Goal: Information Seeking & Learning: Learn about a topic

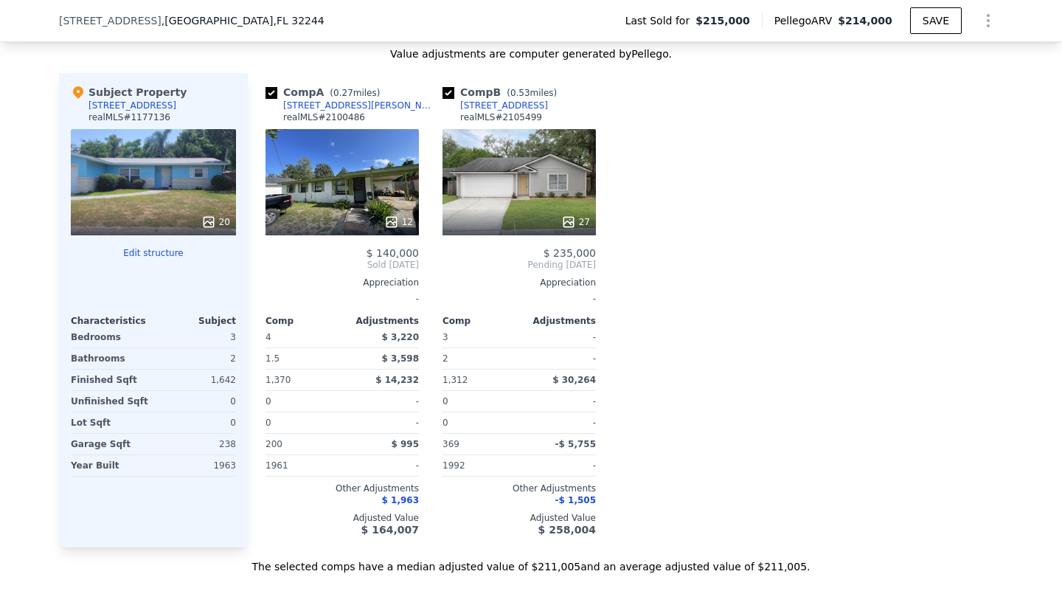
scroll to position [1668, 0]
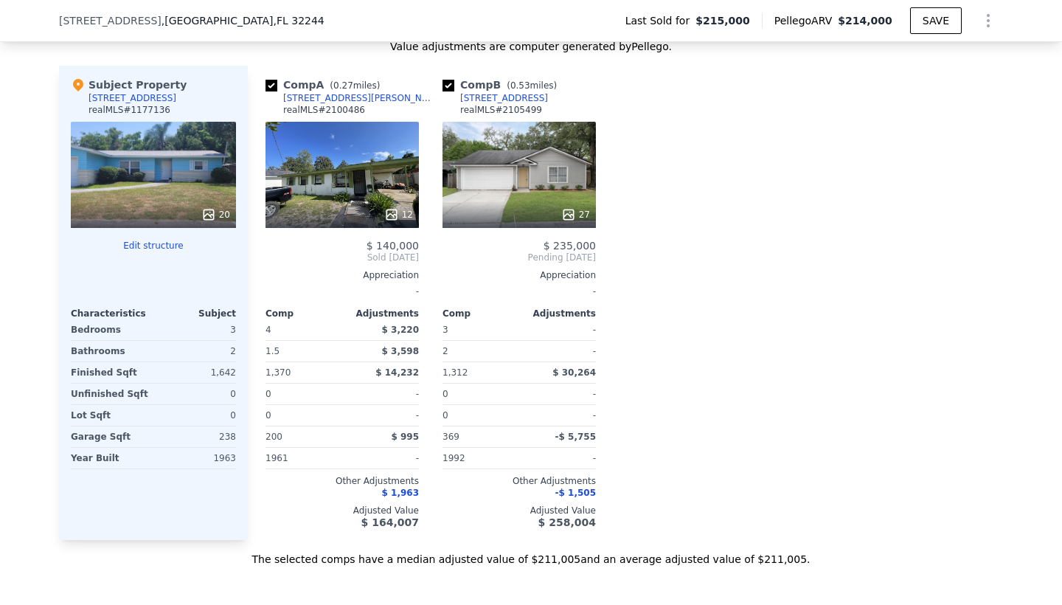
click at [386, 171] on div "12" at bounding box center [342, 175] width 153 height 106
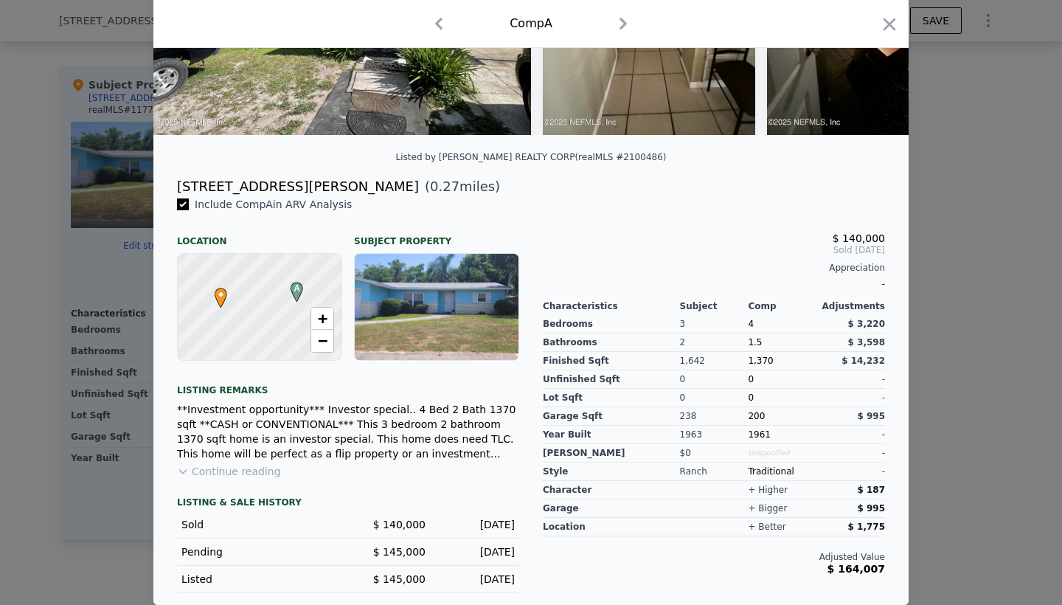
scroll to position [243, 0]
click at [229, 467] on button "Continue reading" at bounding box center [229, 471] width 104 height 15
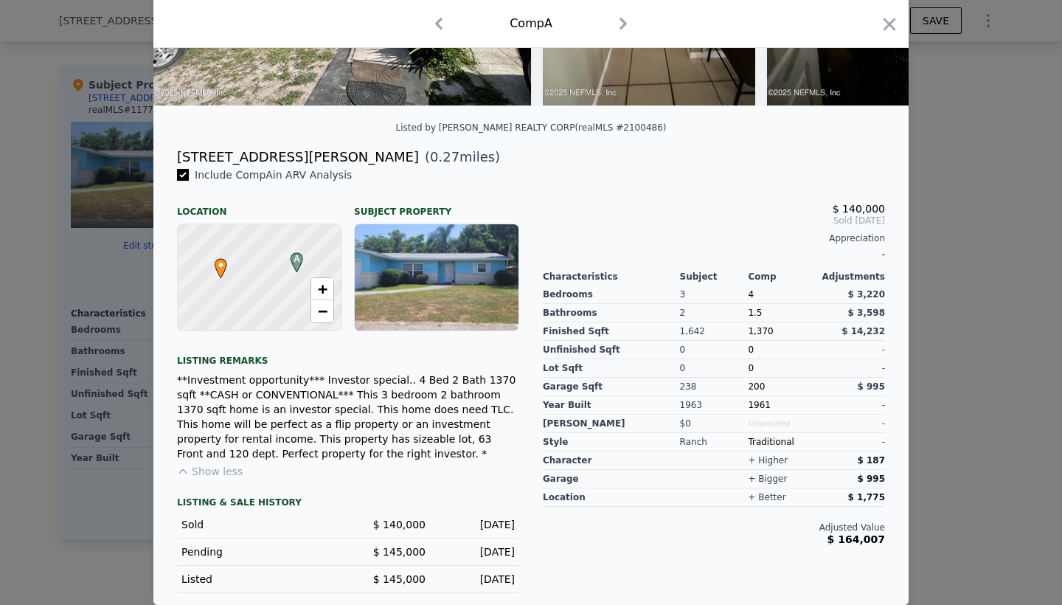
scroll to position [273, 0]
click at [978, 312] on div at bounding box center [531, 302] width 1062 height 605
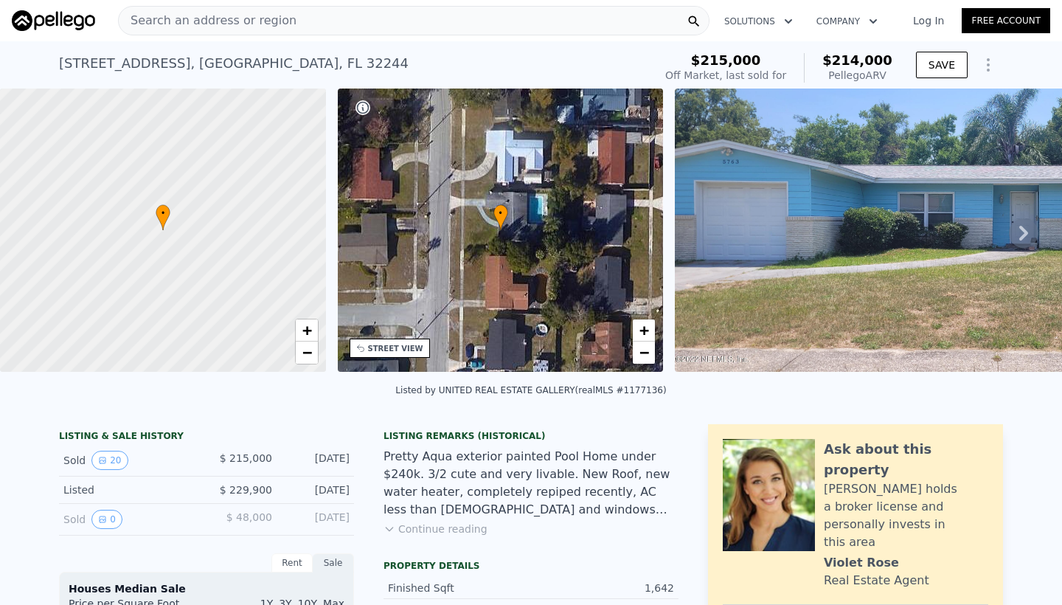
click at [428, 535] on button "Continue reading" at bounding box center [436, 528] width 104 height 15
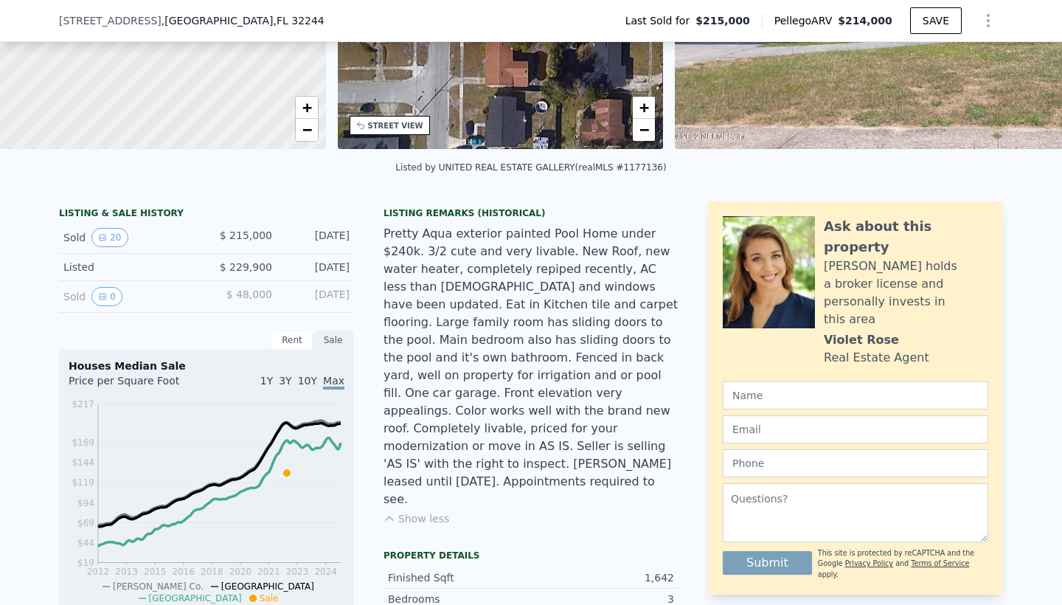
scroll to position [133, 0]
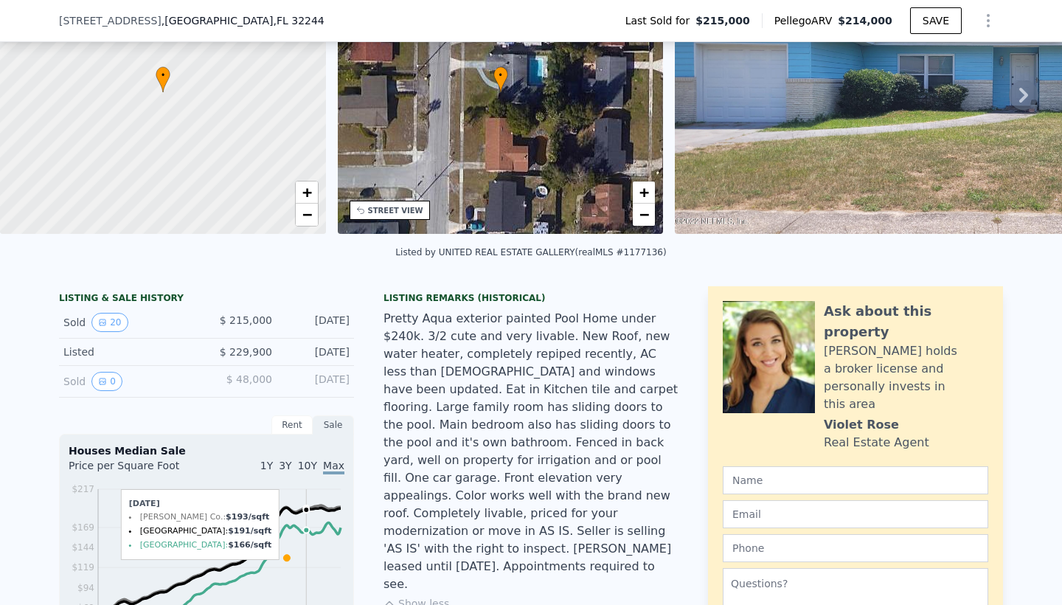
drag, startPoint x: 286, startPoint y: 555, endPoint x: 305, endPoint y: 555, distance: 19.2
click at [305, 555] on icon "2012 2013 2015 2016 2018 2020 2021 2023 2024 $19 $44 $69 $94 $119 $144 $169 $217" at bounding box center [207, 585] width 276 height 207
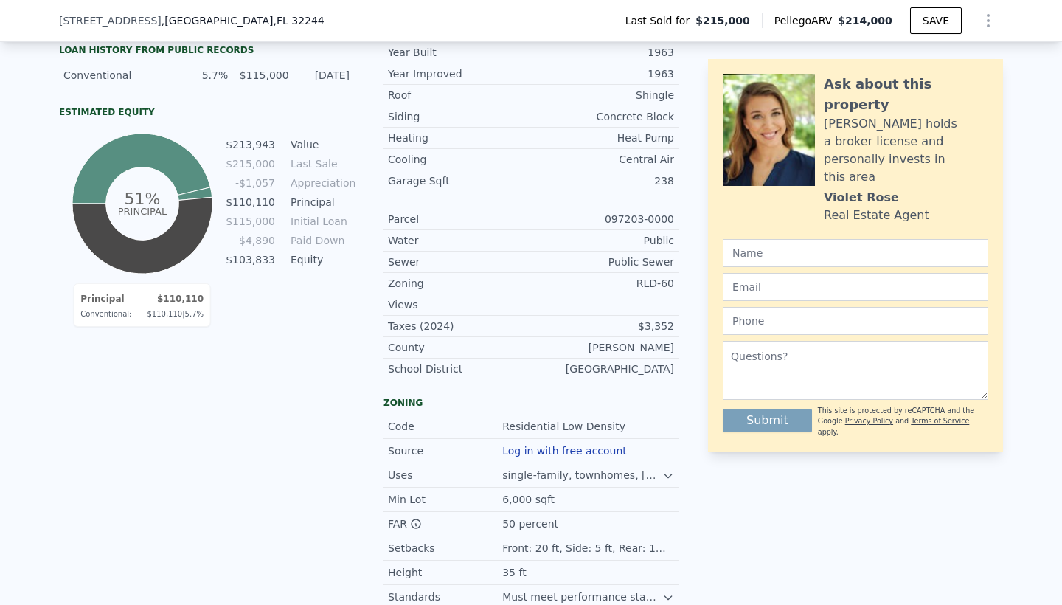
scroll to position [857, 0]
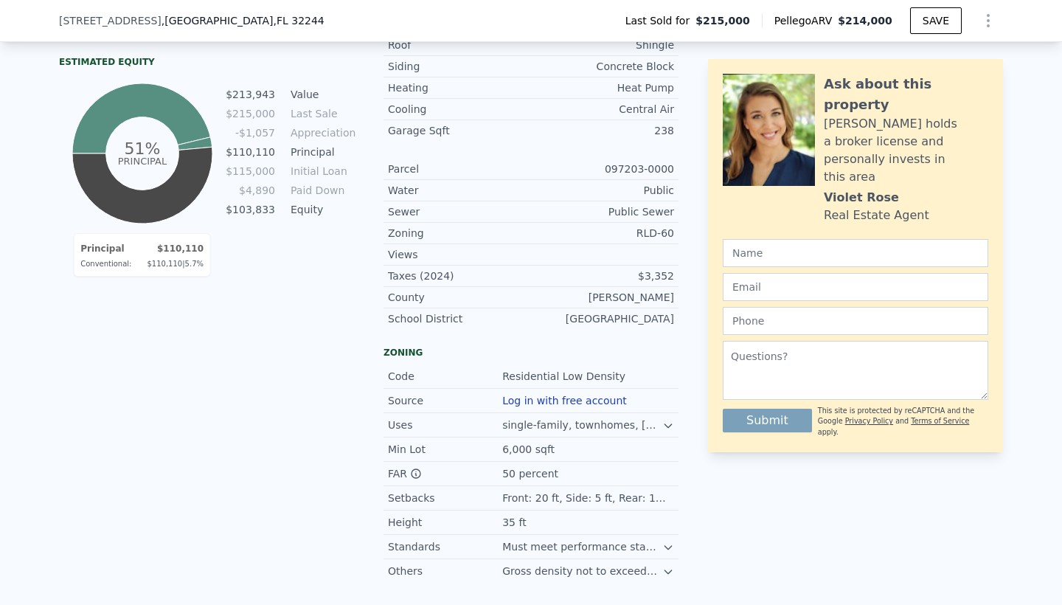
click at [672, 420] on icon at bounding box center [668, 426] width 12 height 12
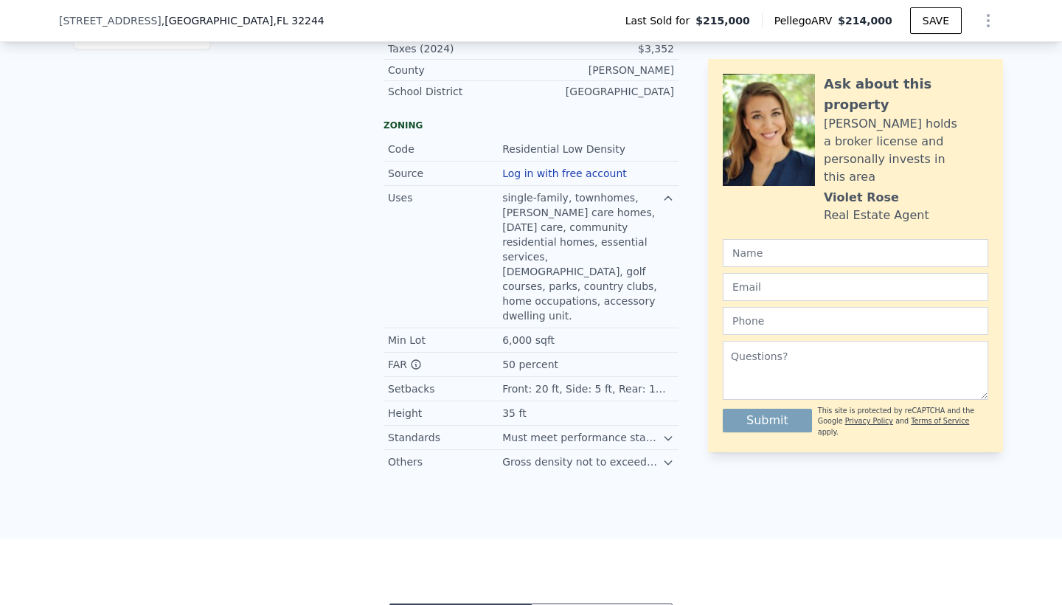
scroll to position [1094, 0]
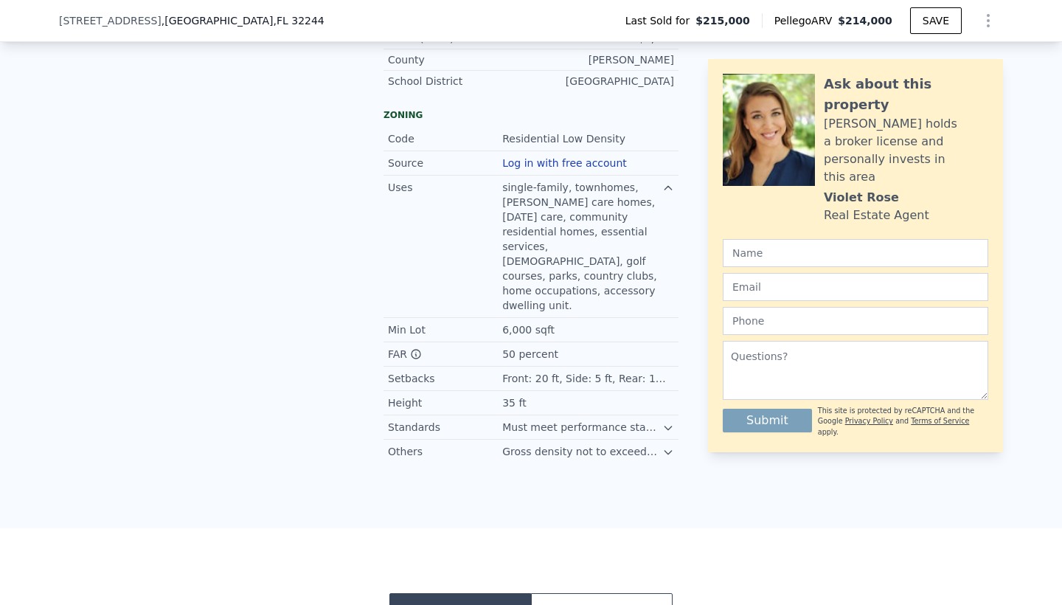
click at [674, 440] on div "Others Gross density not to exceed Land Use Category density." at bounding box center [531, 452] width 295 height 24
click at [666, 446] on icon at bounding box center [668, 452] width 12 height 12
click at [667, 426] on icon at bounding box center [668, 428] width 7 height 4
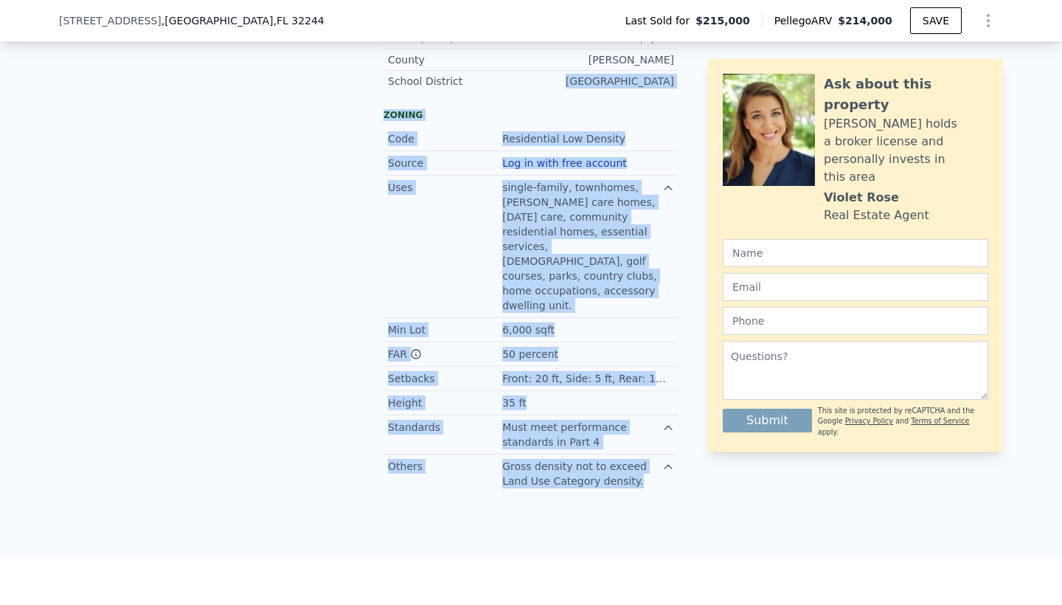
drag, startPoint x: 650, startPoint y: 402, endPoint x: 498, endPoint y: 48, distance: 385.5
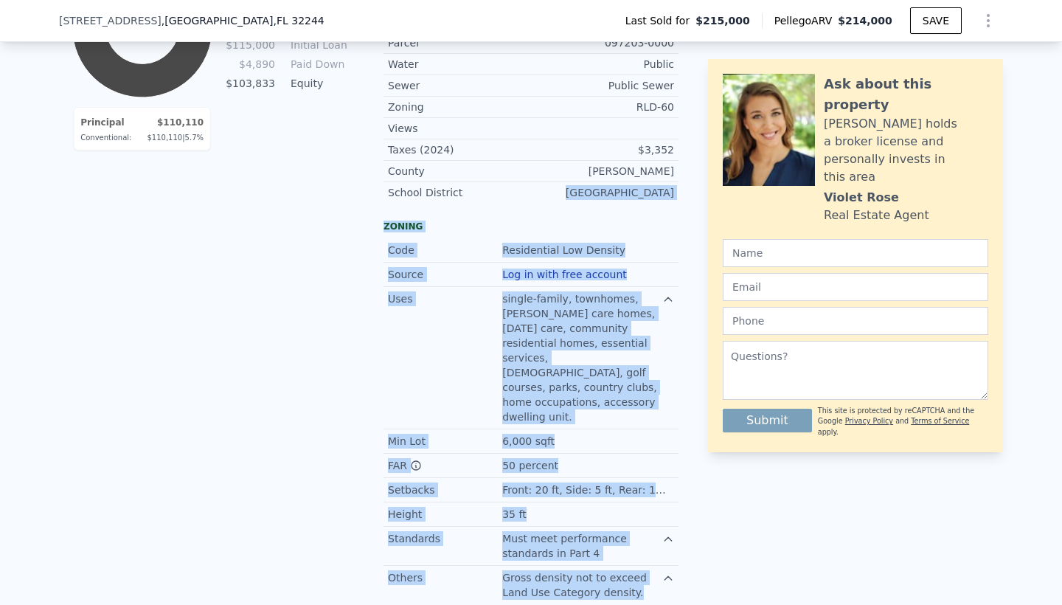
scroll to position [947, 0]
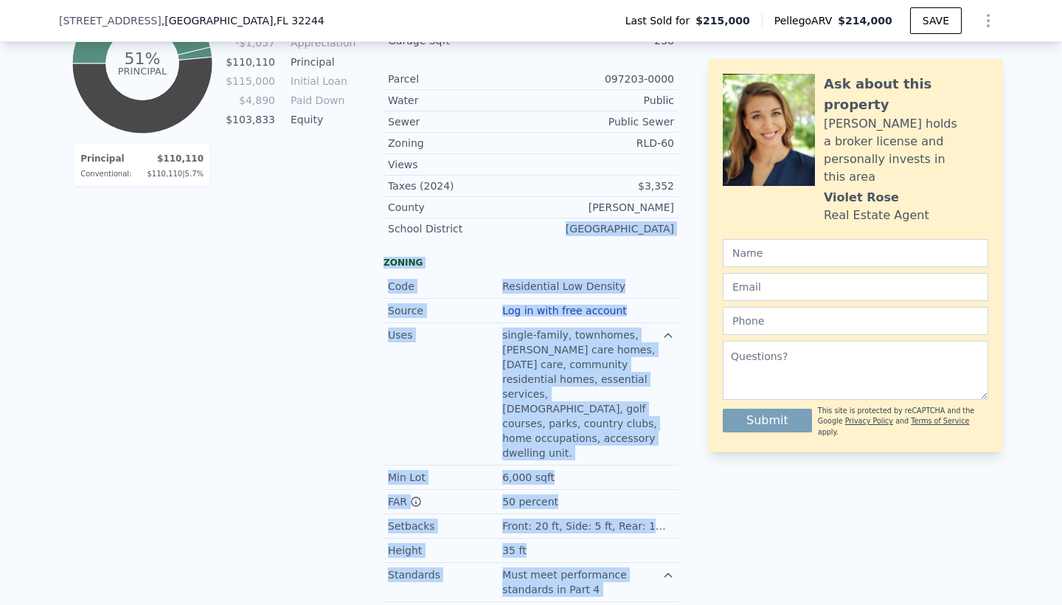
click at [453, 187] on div "Property details Finished Sqft 1,642 Bedrooms 3 Bathrooms 2 Year Built 1963 Yea…" at bounding box center [531, 35] width 295 height 431
drag, startPoint x: 384, startPoint y: 205, endPoint x: 636, endPoint y: 555, distance: 431.1
click at [636, 555] on div "Zoning Code Residential Low Density Source Log in with free account Uses single…" at bounding box center [531, 449] width 295 height 384
click at [521, 327] on div "single-family, townhomes, [PERSON_NAME] care homes, [DATE] care, community resi…" at bounding box center [582, 393] width 160 height 133
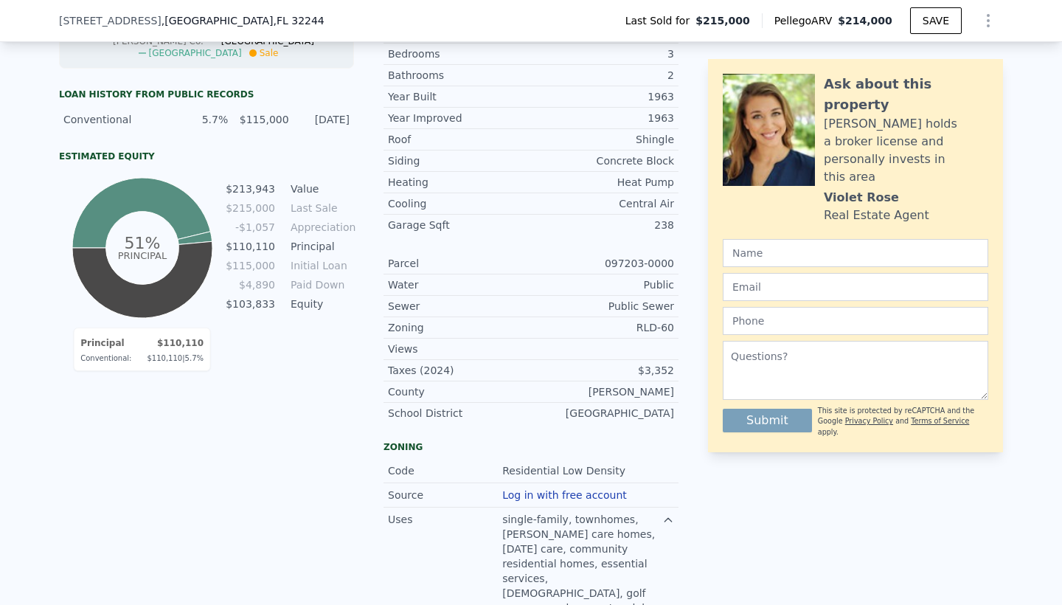
scroll to position [724, 0]
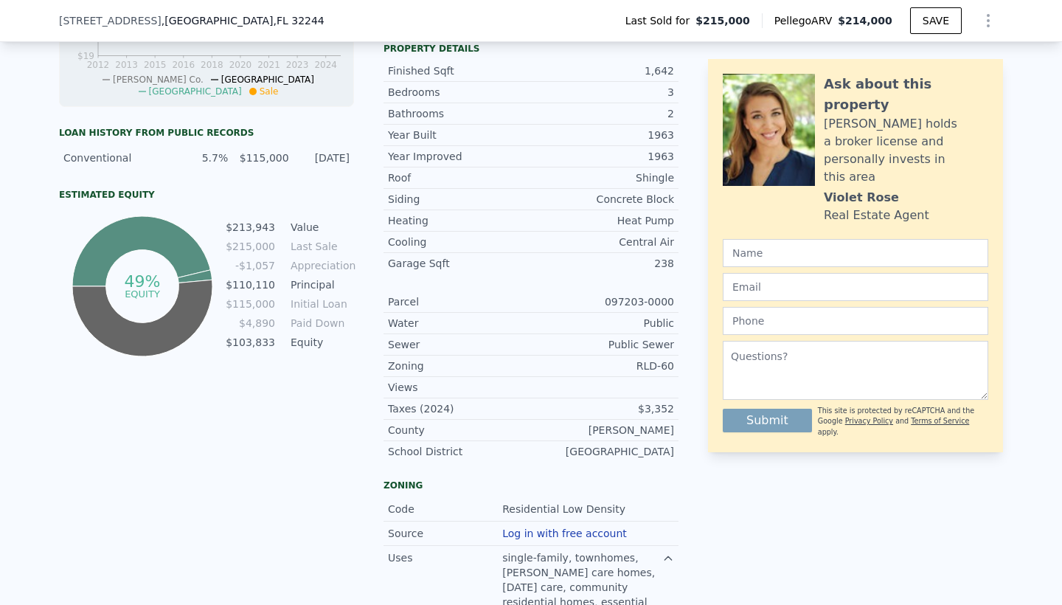
drag, startPoint x: 231, startPoint y: 221, endPoint x: 246, endPoint y: 204, distance: 23.5
click at [246, 204] on div "Estimated Equity 49% equity $213,943 Value $215,000 Last Sale -$1,057 Appreciat…" at bounding box center [206, 274] width 295 height 171
click at [272, 151] on div "$115,000" at bounding box center [263, 157] width 52 height 15
drag, startPoint x: 188, startPoint y: 153, endPoint x: 355, endPoint y: 156, distance: 166.7
click at [355, 156] on div "LISTING & SALE HISTORY Sold 20 $ 215,000 [DATE] Listed $ 229,900 [DATE] Sold 0 …" at bounding box center [369, 279] width 620 height 1168
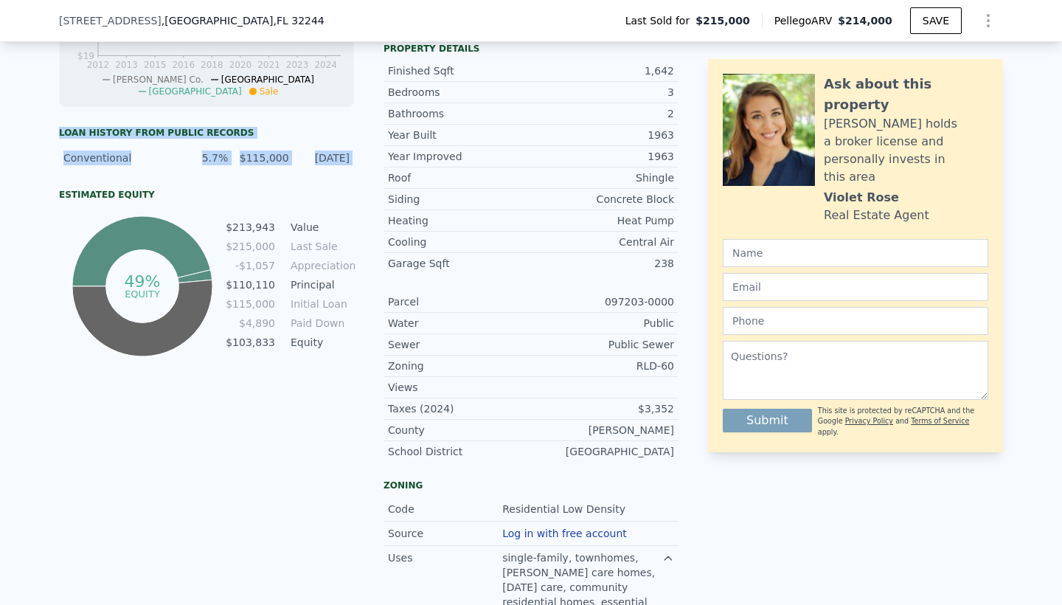
drag, startPoint x: 52, startPoint y: 129, endPoint x: 338, endPoint y: 177, distance: 289.4
click at [338, 177] on div "LISTING & SALE HISTORY Sold 20 $ 215,000 [DATE] Listed $ 229,900 [DATE] Sold 0 …" at bounding box center [531, 305] width 1062 height 1245
click at [291, 219] on td "Value" at bounding box center [321, 227] width 66 height 16
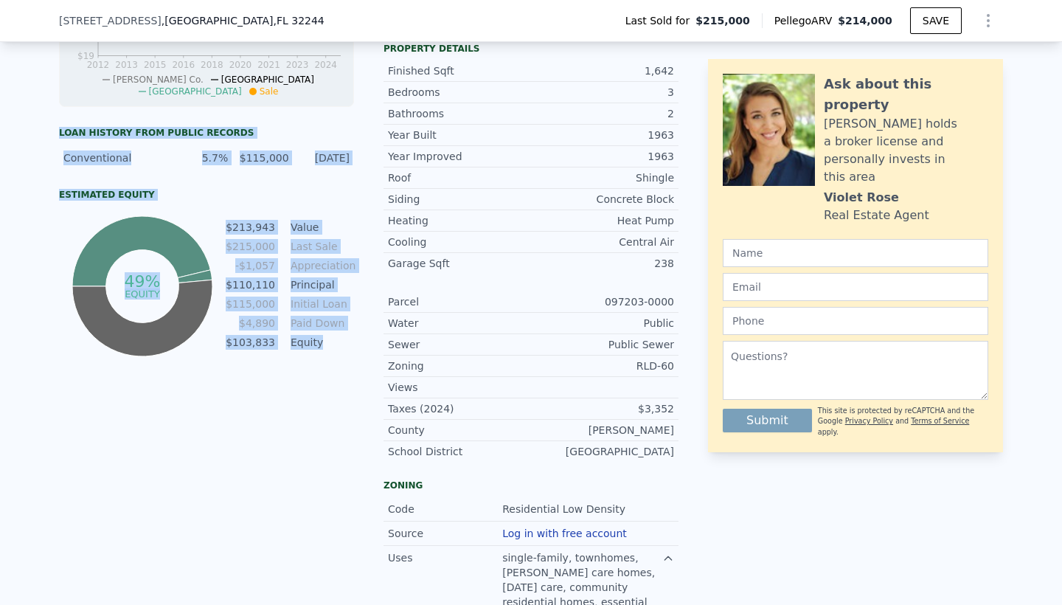
drag, startPoint x: 320, startPoint y: 349, endPoint x: 41, endPoint y: 125, distance: 357.3
click at [41, 125] on div "LISTING & SALE HISTORY Sold 20 $ 215,000 [DATE] Listed $ 229,900 [DATE] Sold 0 …" at bounding box center [531, 305] width 1062 height 1245
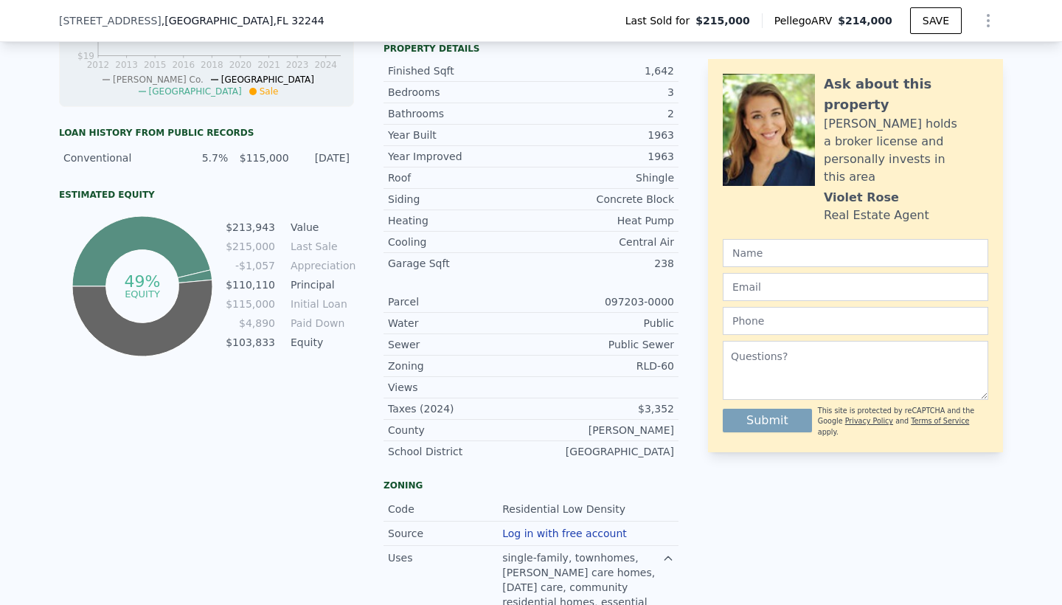
click at [49, 135] on div "LISTING & SALE HISTORY Sold 20 $ 215,000 [DATE] Listed $ 229,900 [DATE] Sold 0 …" at bounding box center [531, 305] width 1062 height 1245
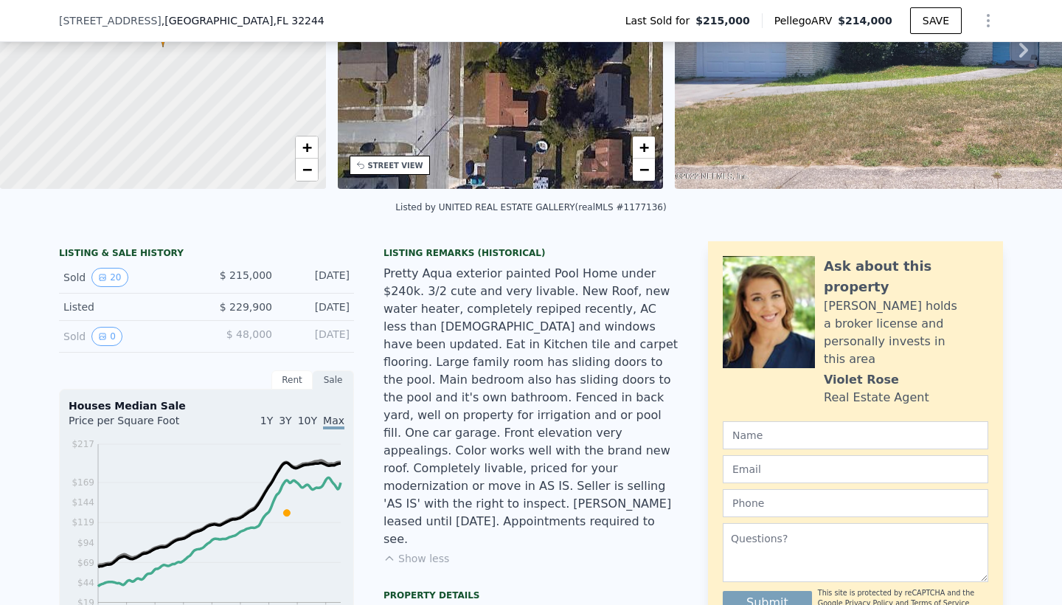
scroll to position [122, 0]
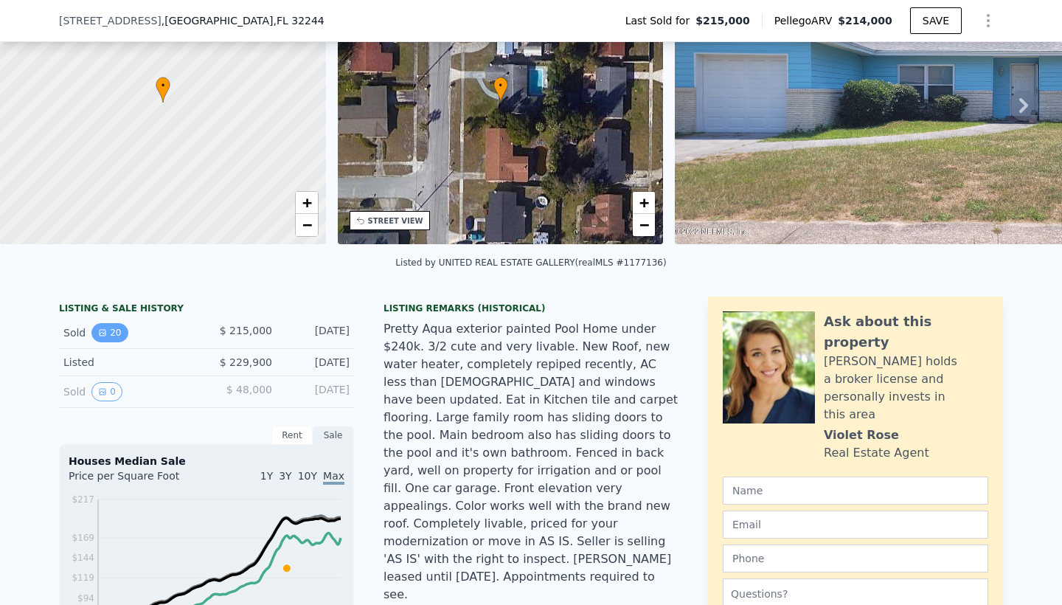
click at [111, 327] on button "20" at bounding box center [109, 332] width 36 height 19
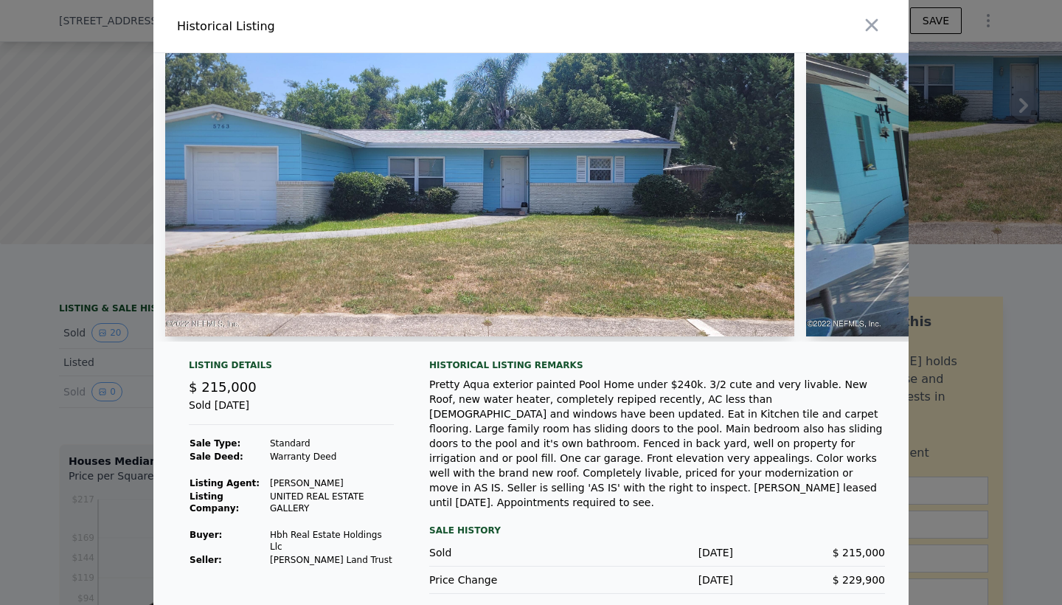
scroll to position [0, 0]
click at [965, 330] on div at bounding box center [531, 302] width 1062 height 605
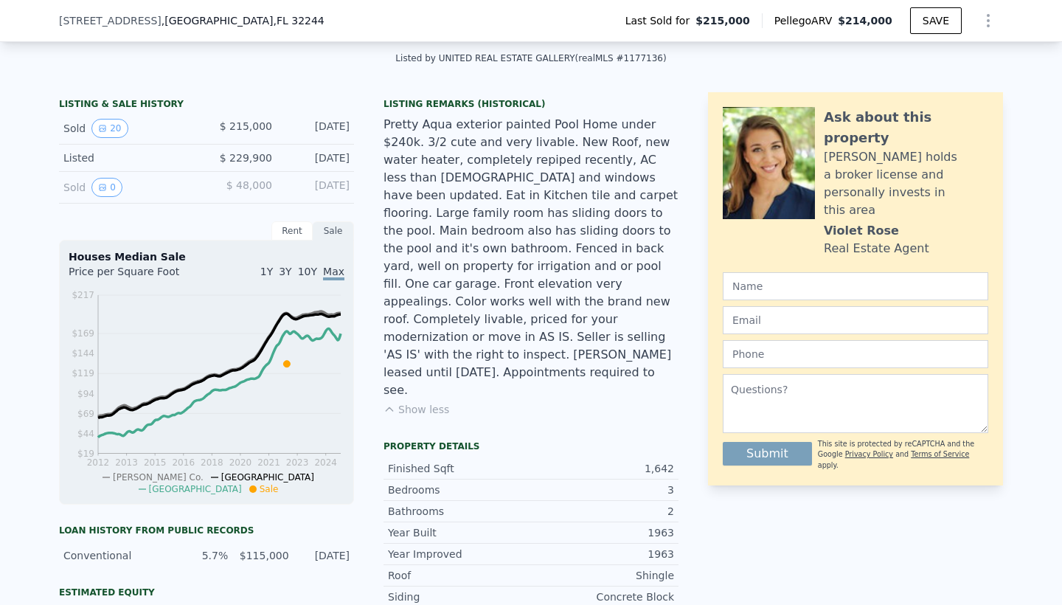
scroll to position [339, 0]
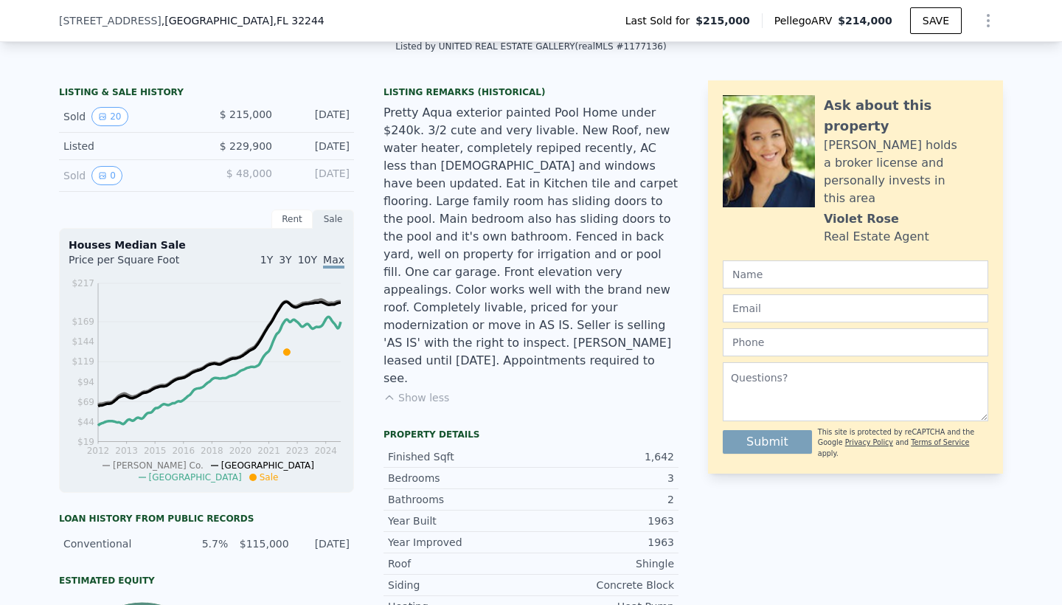
click at [310, 216] on div "Rent" at bounding box center [291, 218] width 41 height 19
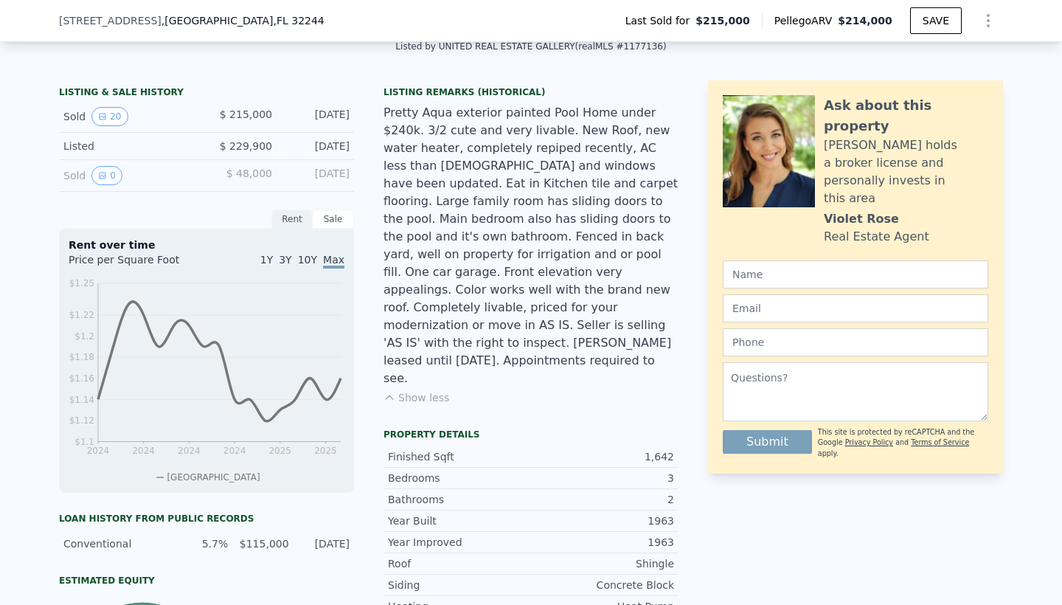
click at [344, 222] on div "Sale" at bounding box center [333, 218] width 41 height 19
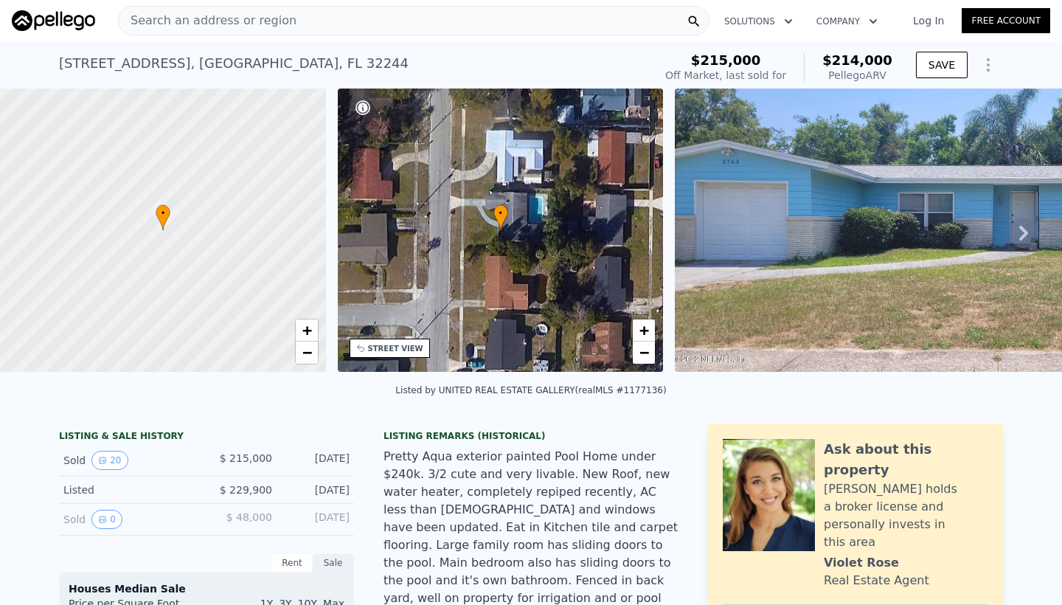
scroll to position [0, 0]
click at [647, 333] on span "+" at bounding box center [644, 330] width 10 height 18
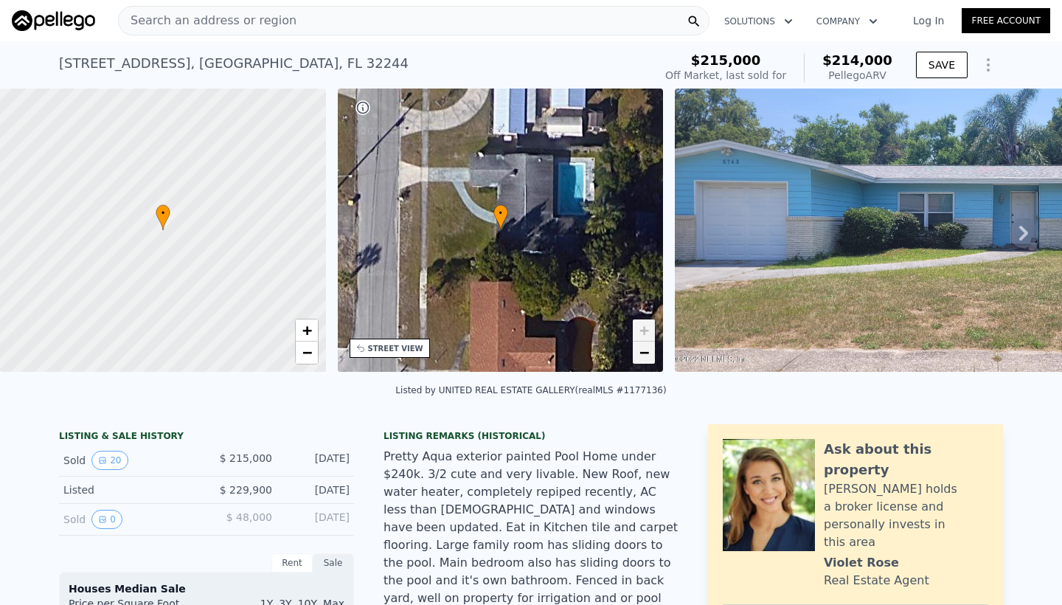
click at [641, 355] on span "−" at bounding box center [644, 352] width 10 height 18
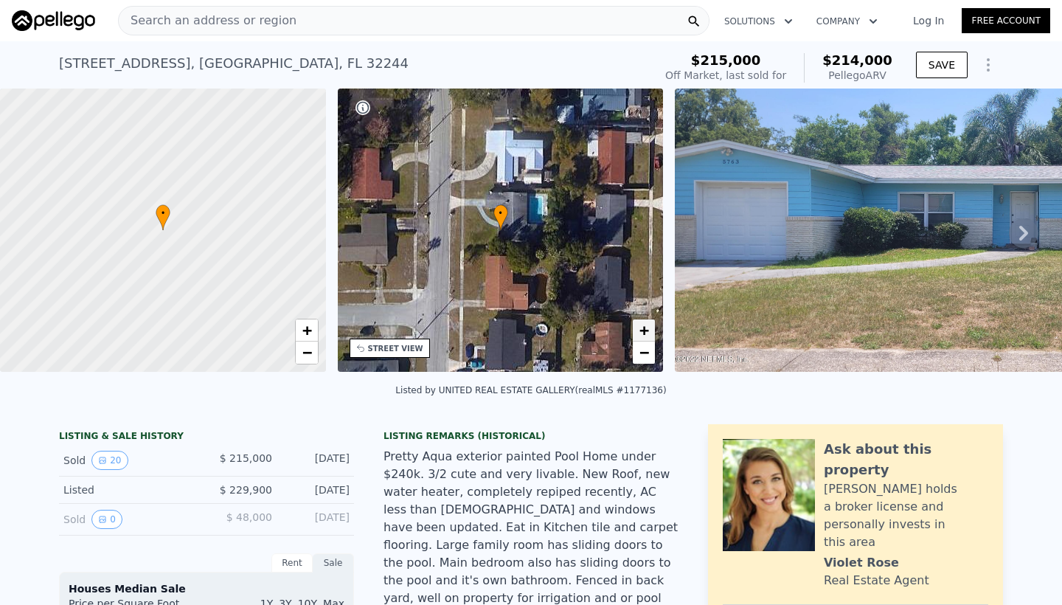
click at [644, 334] on span "+" at bounding box center [644, 330] width 10 height 18
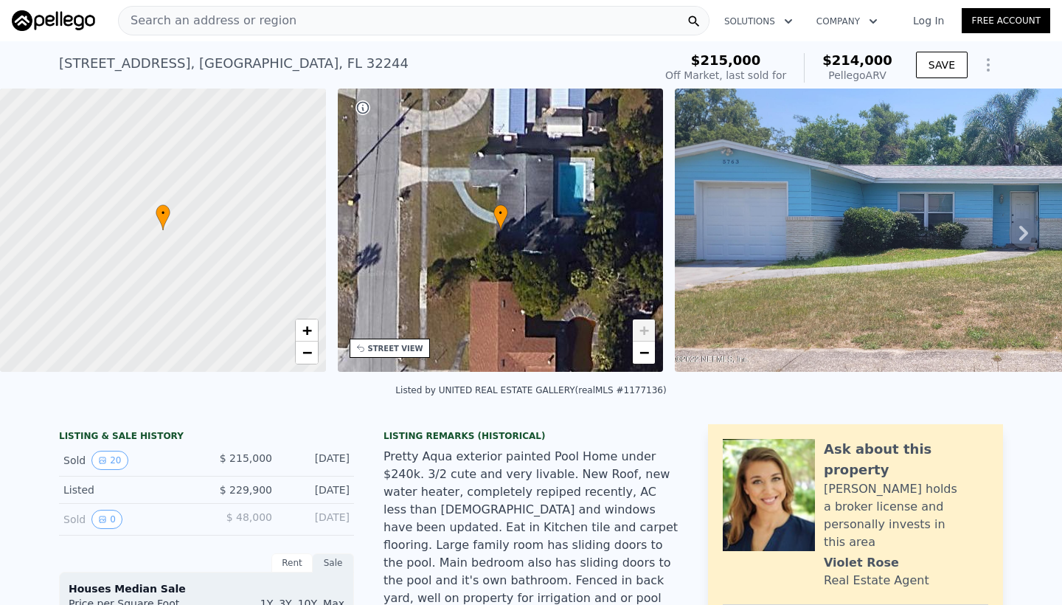
click at [657, 353] on div "• + −" at bounding box center [501, 230] width 326 height 283
click at [654, 358] on link "−" at bounding box center [644, 352] width 22 height 22
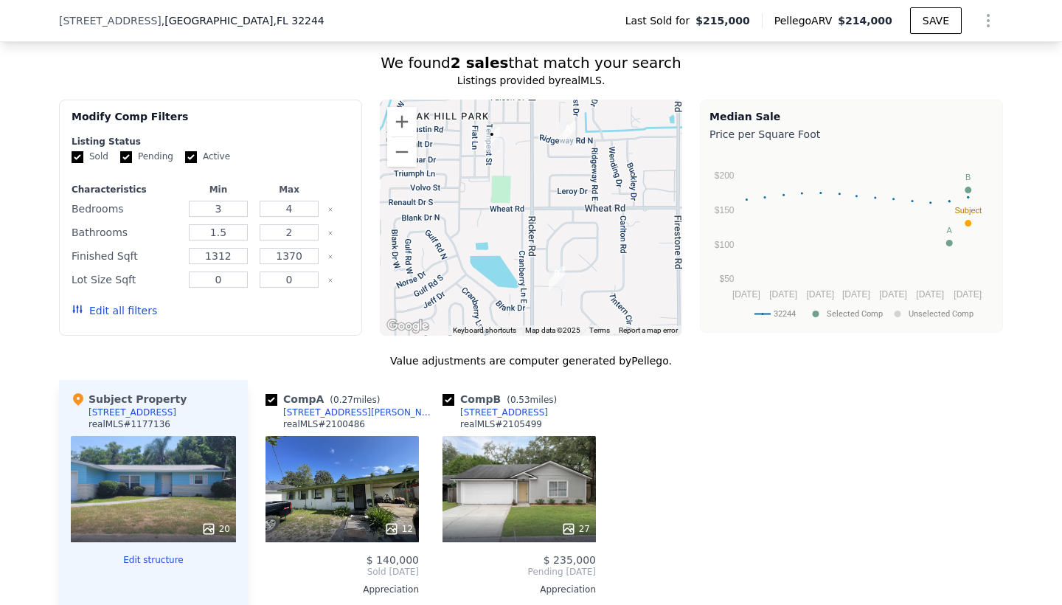
scroll to position [1647, 0]
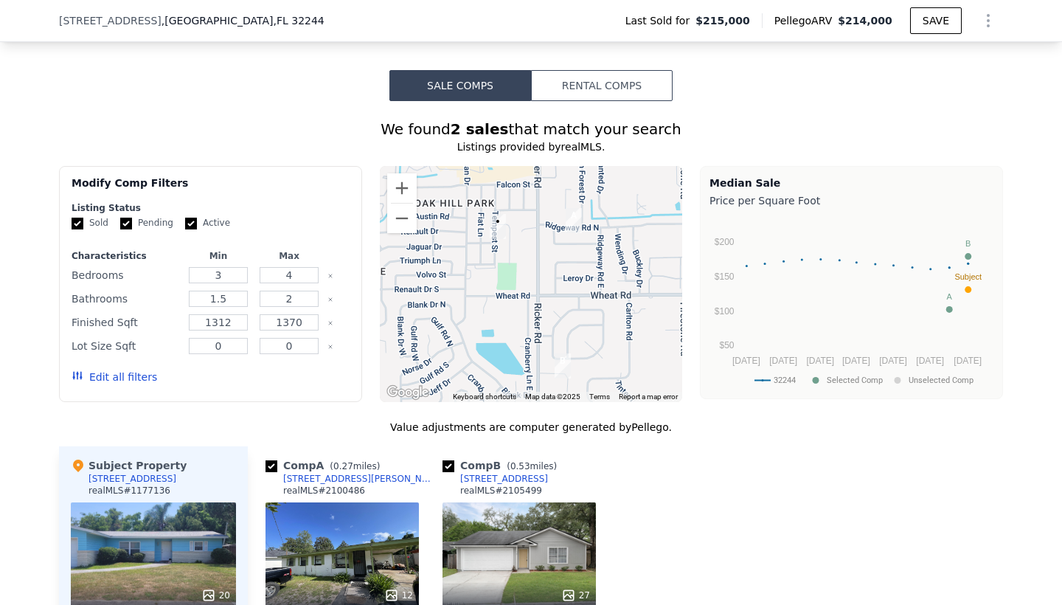
drag, startPoint x: 568, startPoint y: 173, endPoint x: 572, endPoint y: 195, distance: 22.6
click at [573, 195] on div at bounding box center [531, 284] width 303 height 236
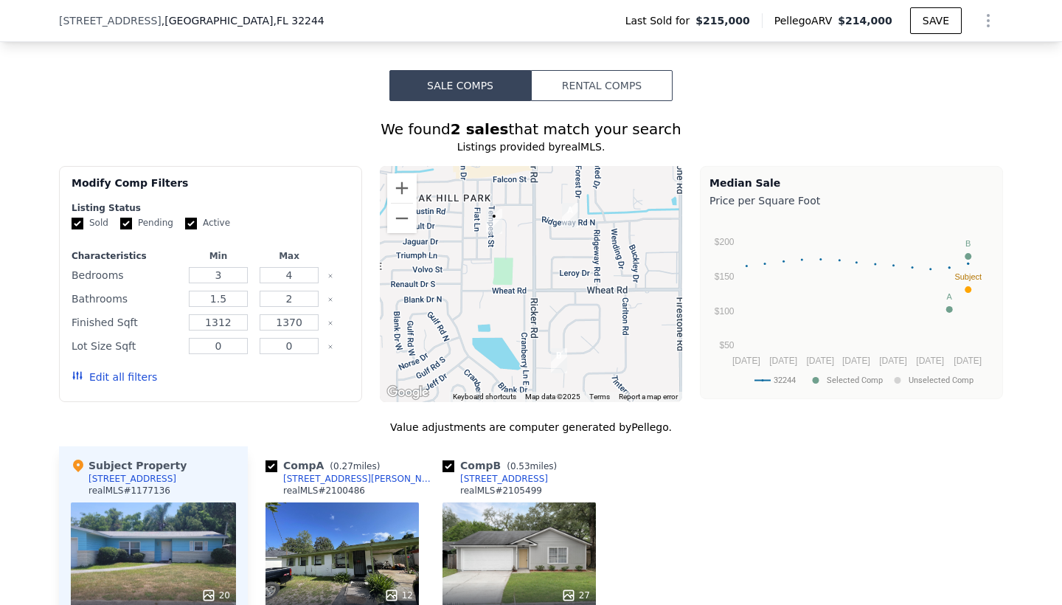
drag, startPoint x: 572, startPoint y: 195, endPoint x: 569, endPoint y: 188, distance: 8.2
click at [570, 188] on div at bounding box center [531, 284] width 303 height 236
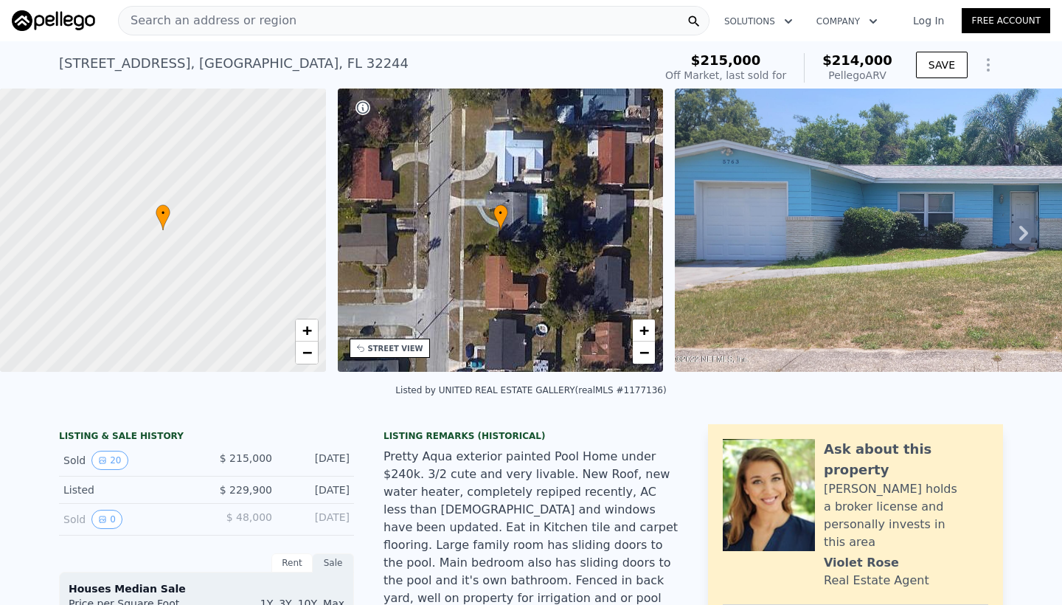
scroll to position [0, 0]
click at [1023, 234] on icon at bounding box center [1024, 233] width 30 height 30
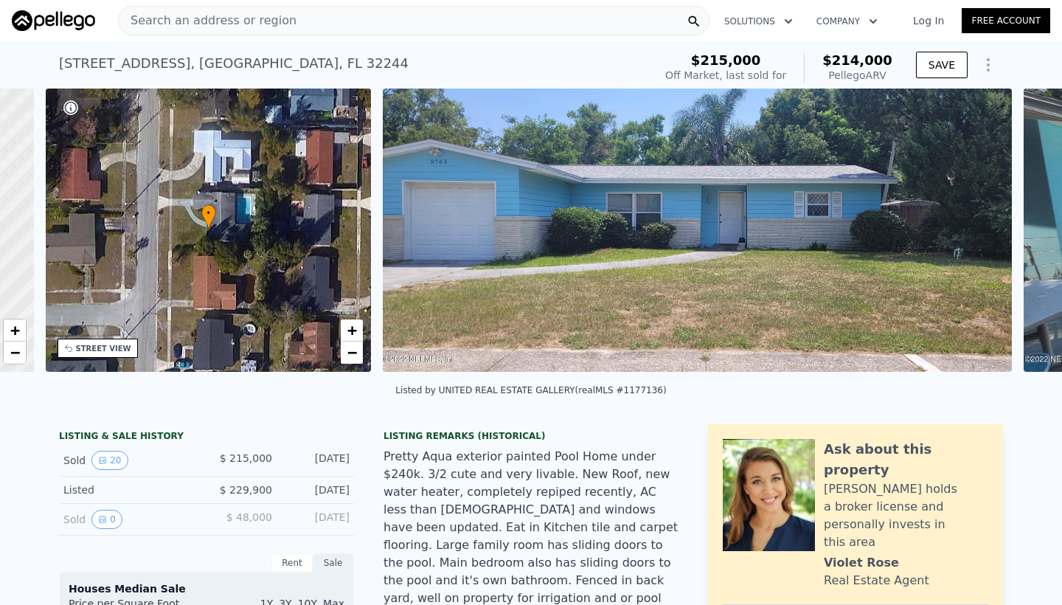
scroll to position [0, 344]
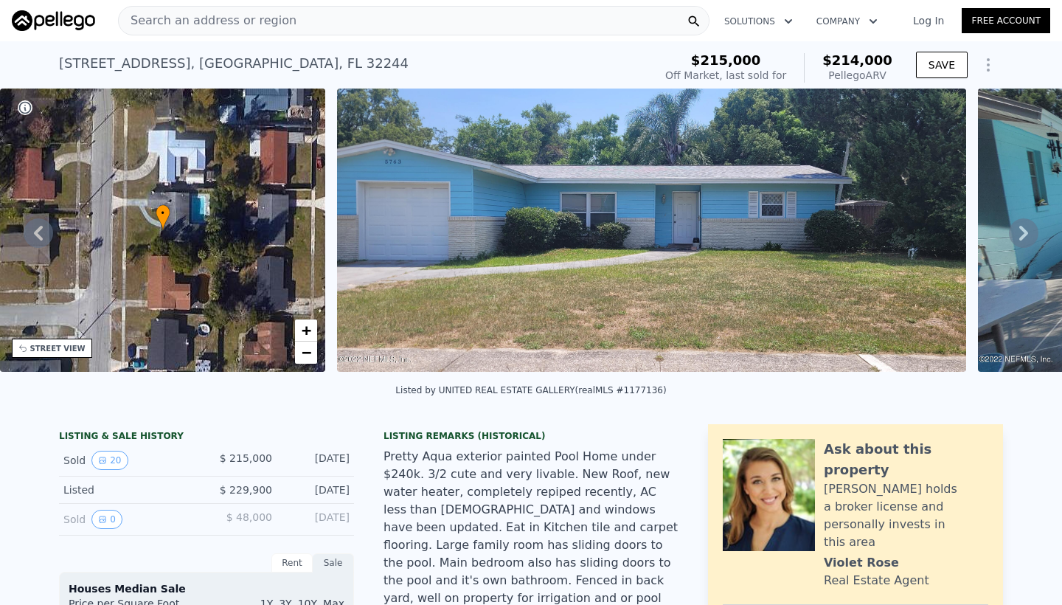
click at [1023, 234] on icon at bounding box center [1024, 233] width 30 height 30
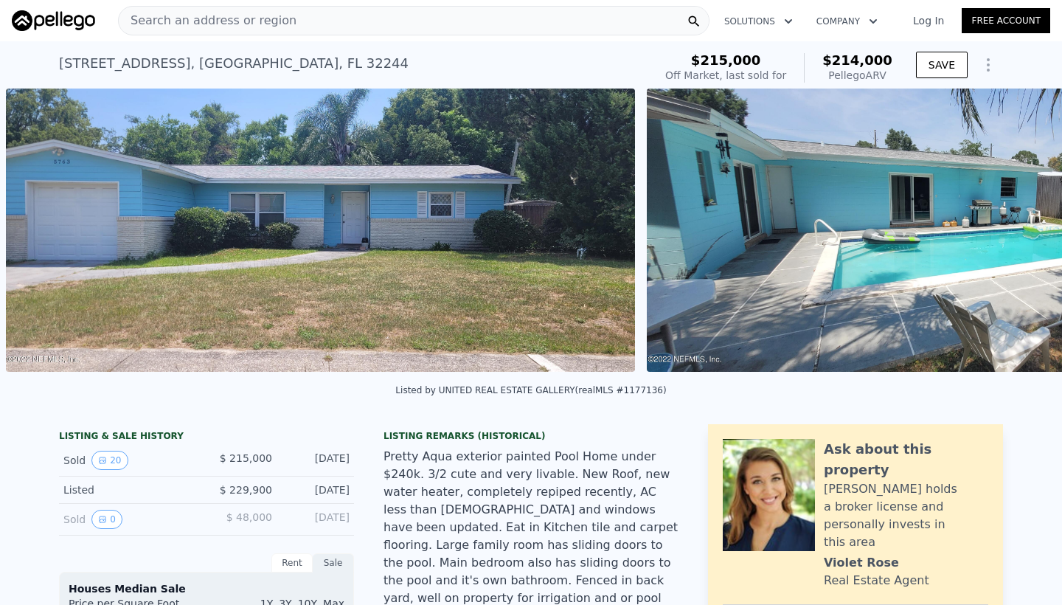
click at [1023, 234] on div "• + − • + − STREET VIEW Loading... SATELLITE VIEW" at bounding box center [531, 233] width 1062 height 288
click at [1023, 234] on icon at bounding box center [1024, 233] width 30 height 30
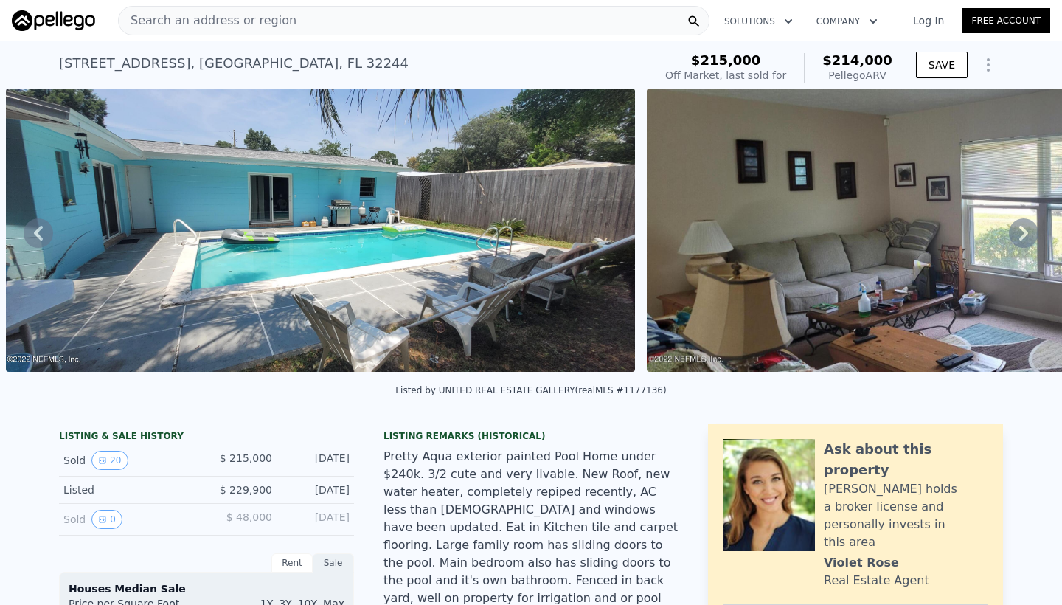
click at [1023, 234] on icon at bounding box center [1024, 233] width 30 height 30
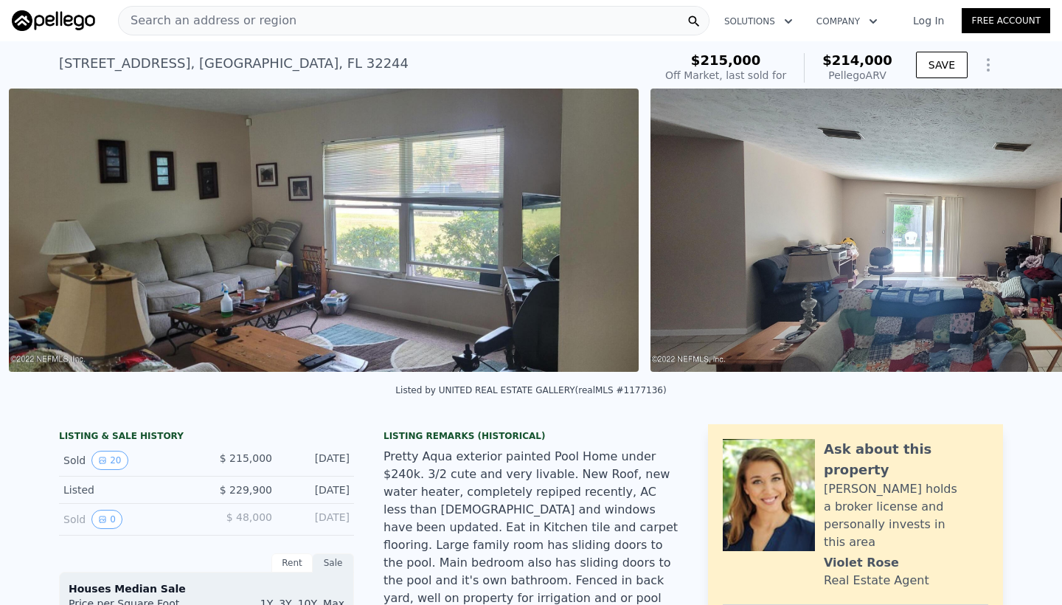
scroll to position [0, 1957]
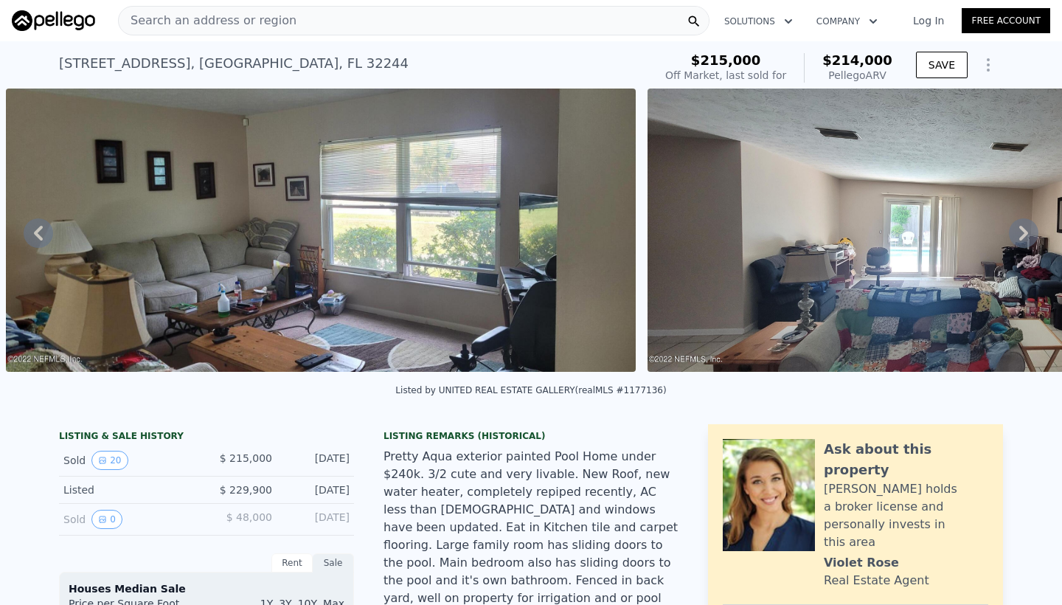
click at [1026, 234] on icon at bounding box center [1023, 233] width 9 height 15
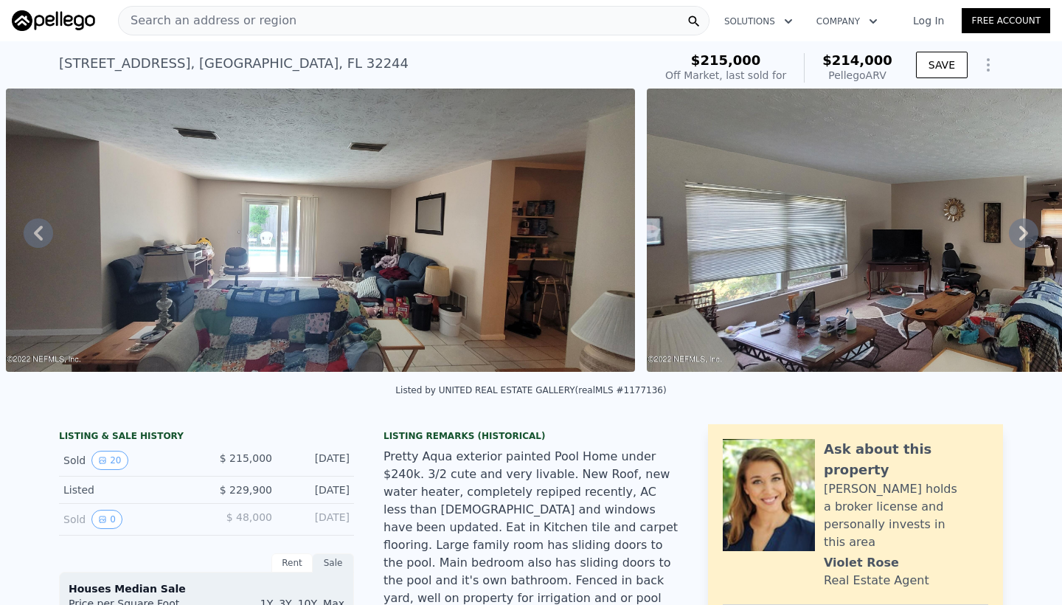
click at [1026, 234] on icon at bounding box center [1023, 233] width 9 height 15
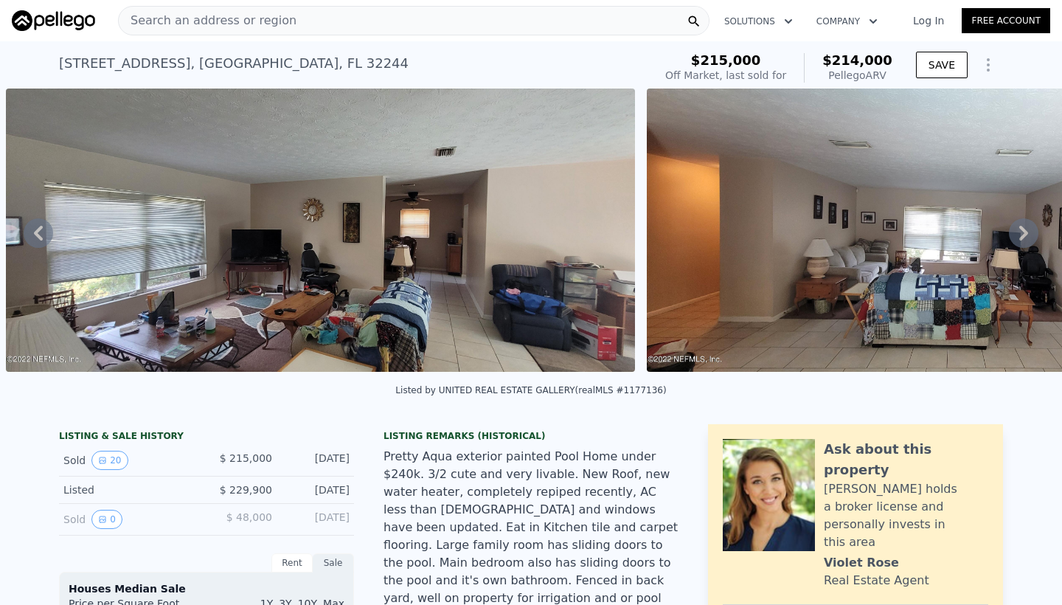
click at [1026, 234] on icon at bounding box center [1023, 233] width 9 height 15
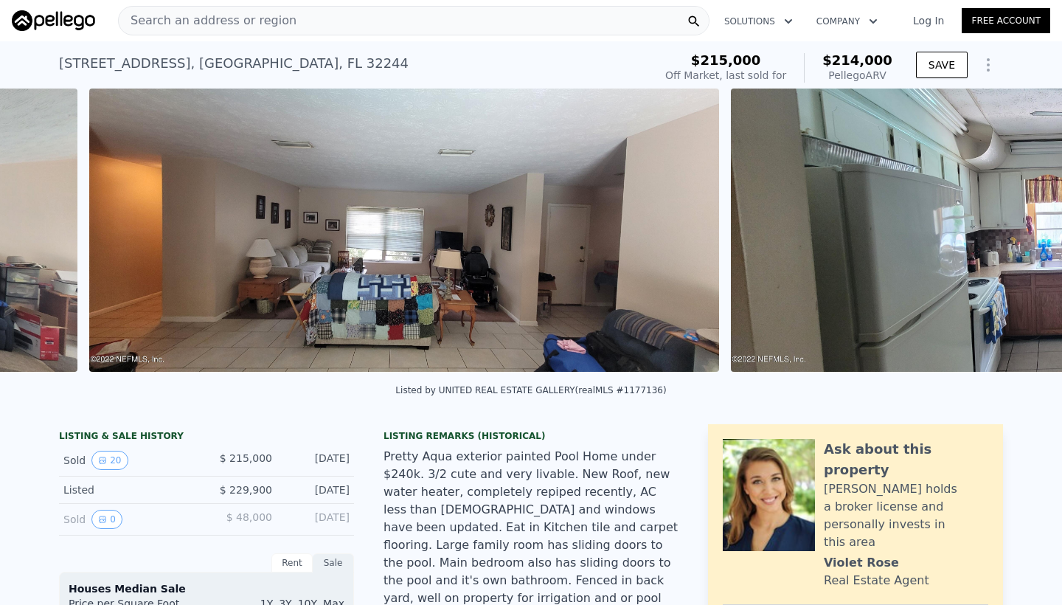
scroll to position [0, 3880]
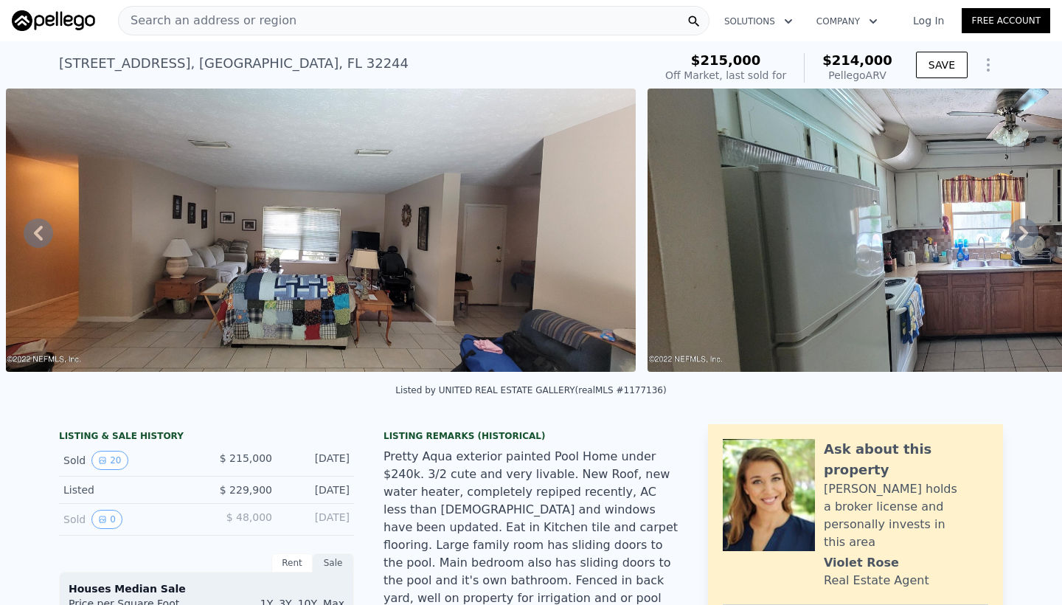
click at [1026, 234] on icon at bounding box center [1023, 233] width 9 height 15
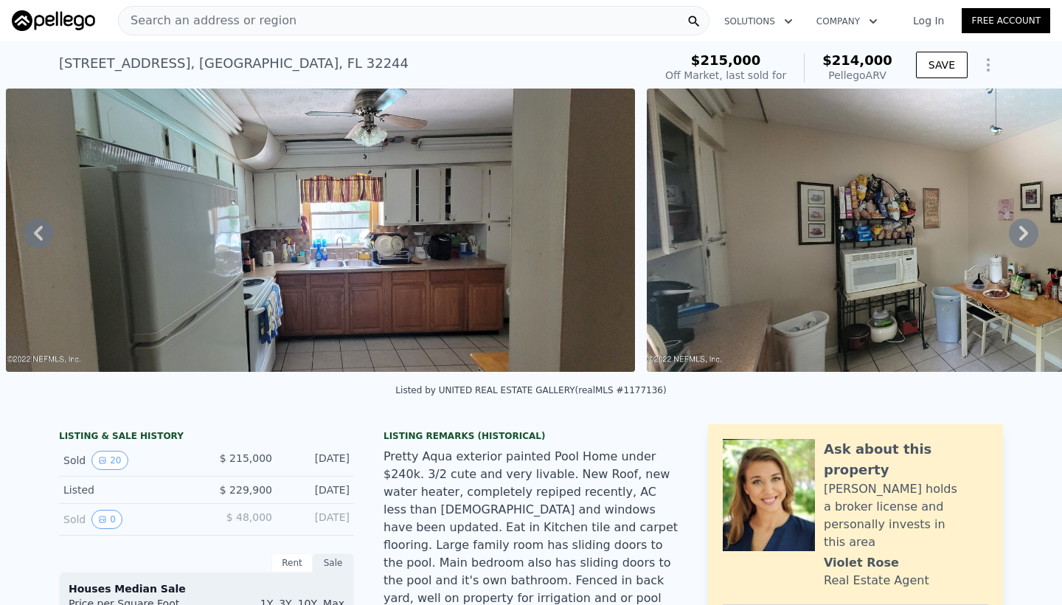
click at [1026, 234] on icon at bounding box center [1023, 233] width 9 height 15
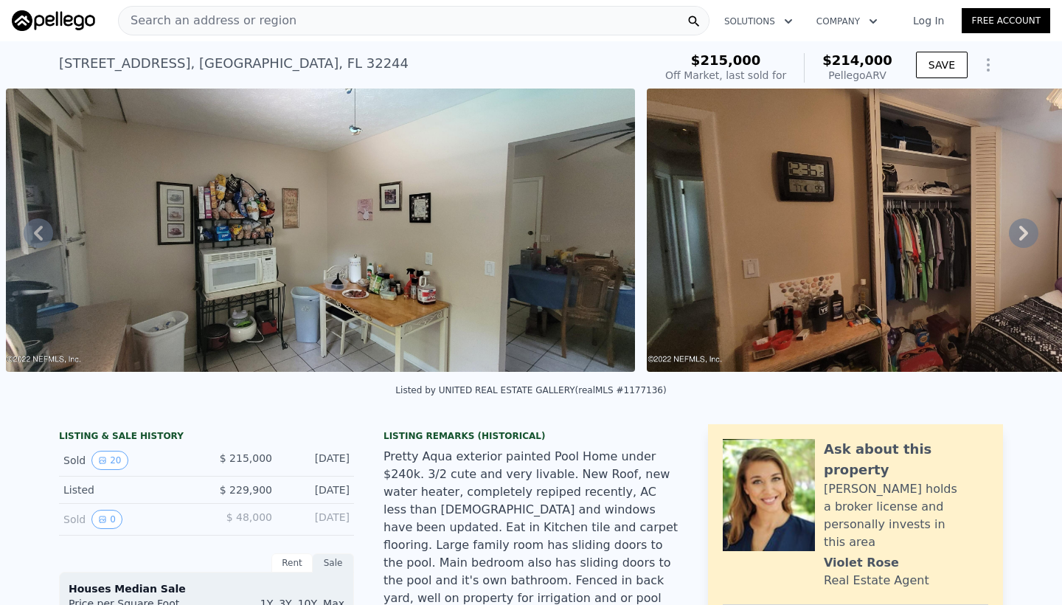
click at [1026, 234] on icon at bounding box center [1023, 233] width 9 height 15
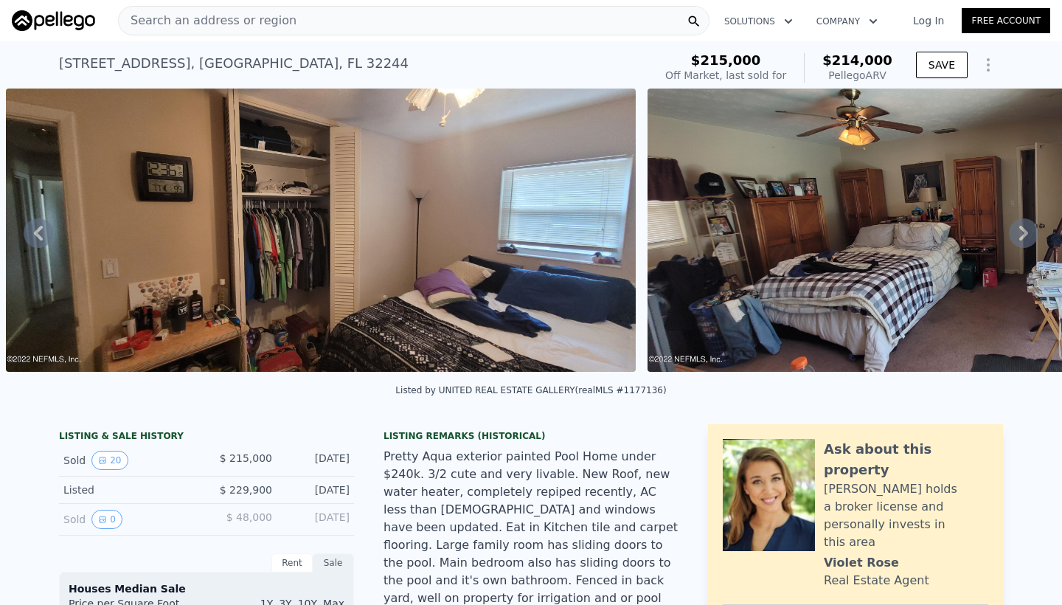
click at [1026, 234] on icon at bounding box center [1023, 233] width 9 height 15
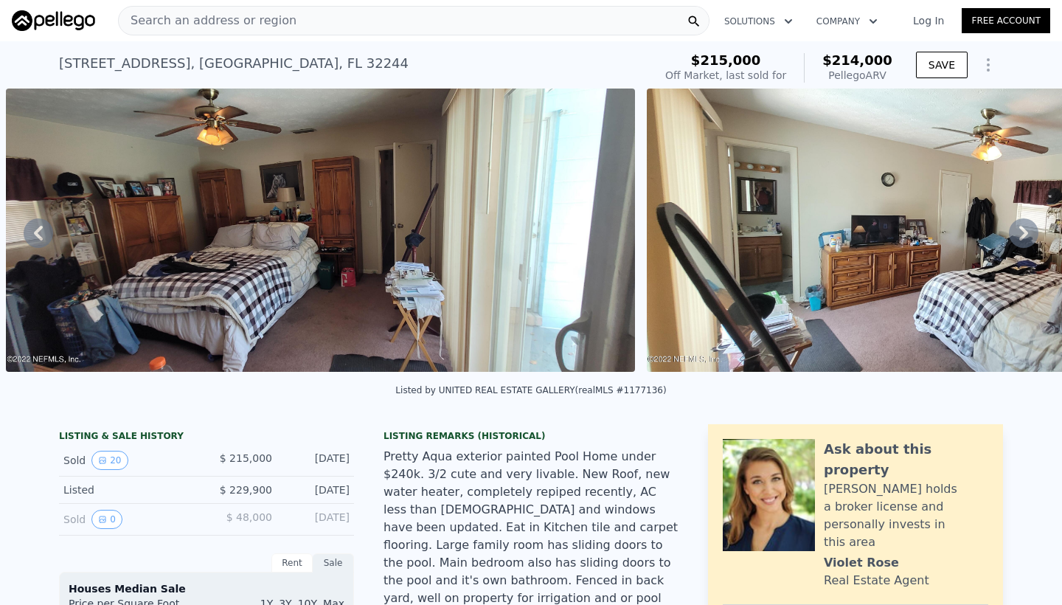
click at [1026, 234] on icon at bounding box center [1023, 233] width 9 height 15
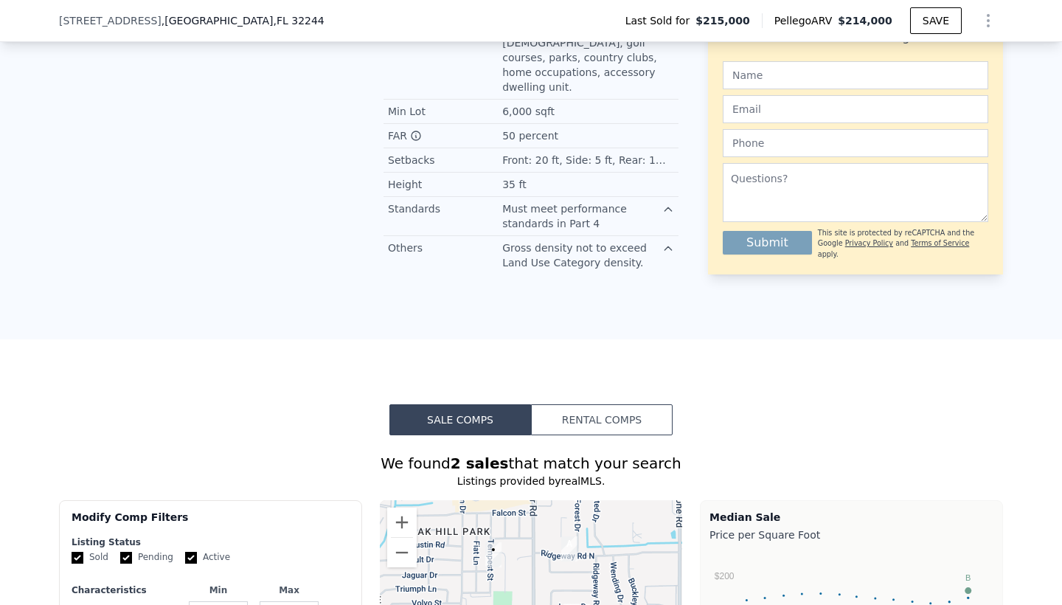
scroll to position [1493, 0]
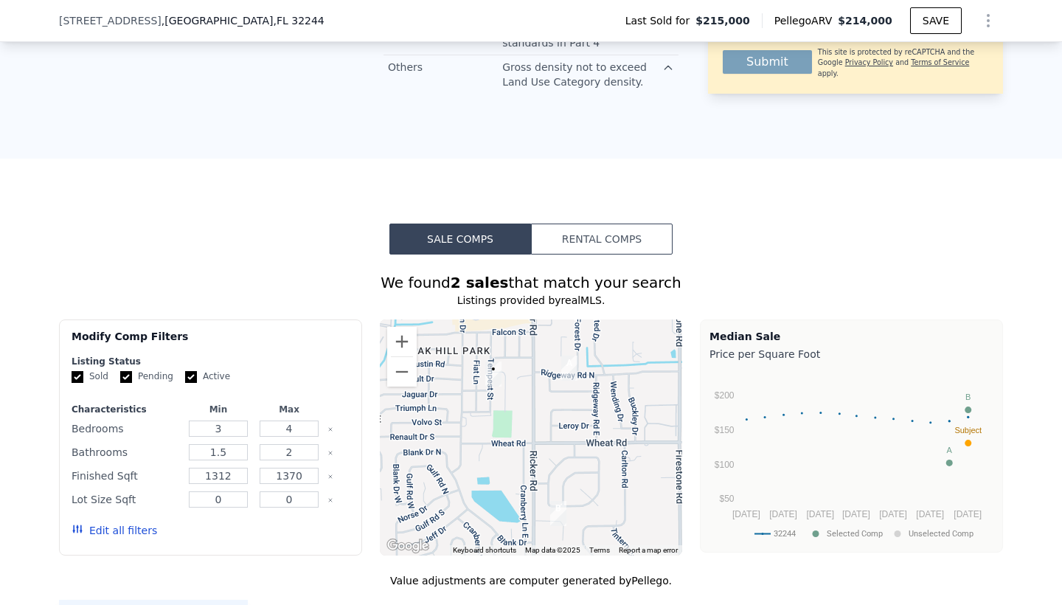
click at [640, 223] on button "Rental Comps" at bounding box center [602, 238] width 142 height 31
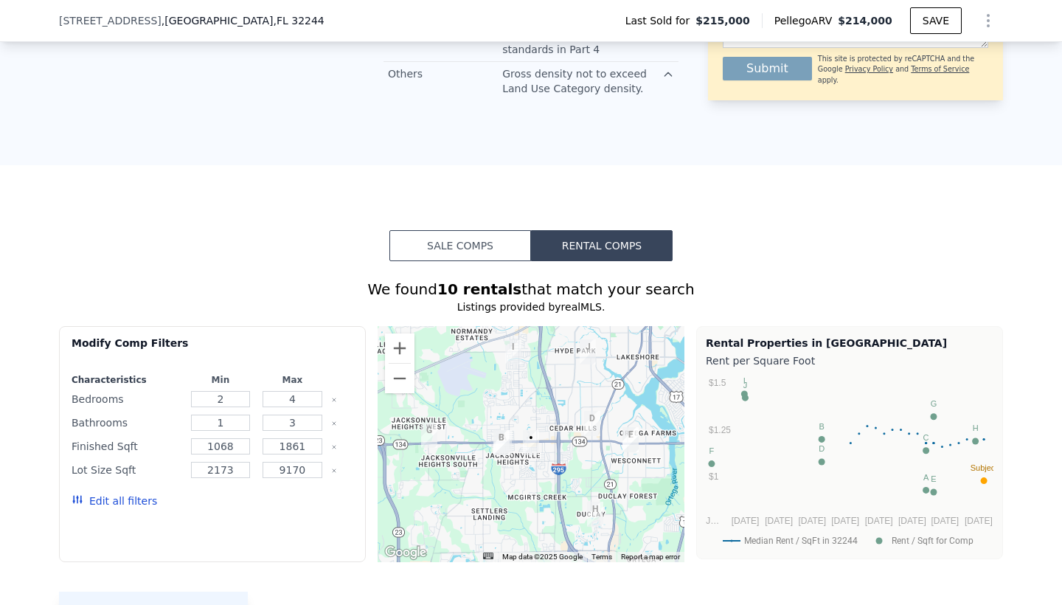
click at [465, 230] on button "Sale Comps" at bounding box center [460, 245] width 142 height 31
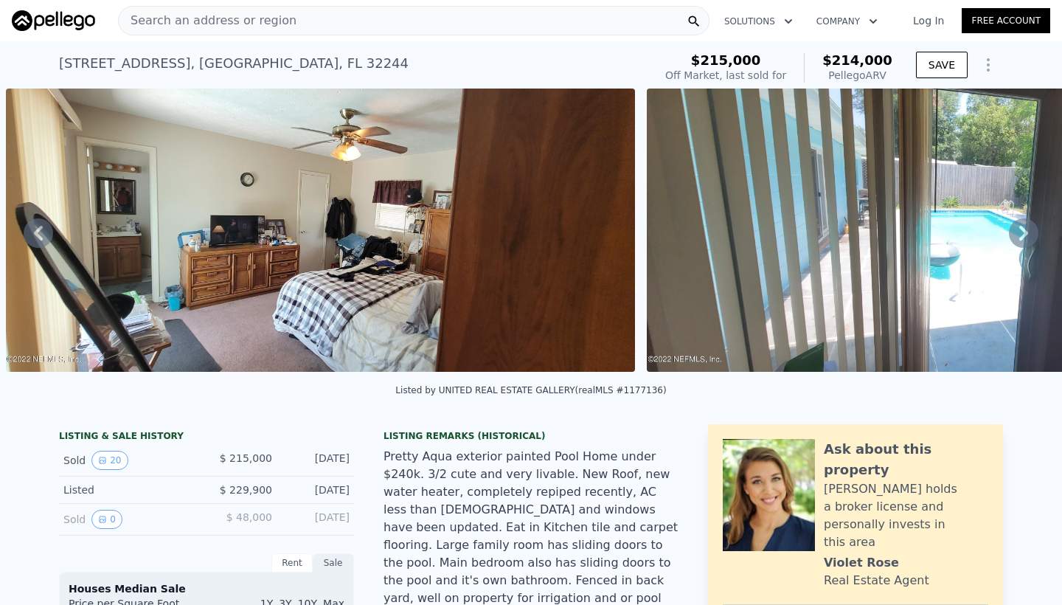
scroll to position [-5, 0]
click at [338, 302] on img at bounding box center [320, 230] width 629 height 283
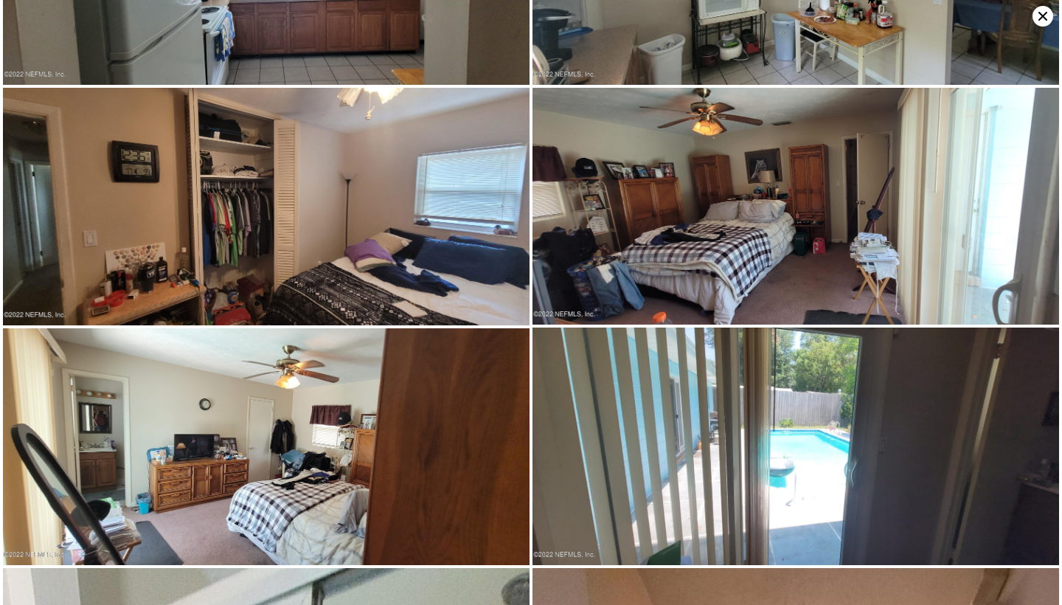
scroll to position [1200, 0]
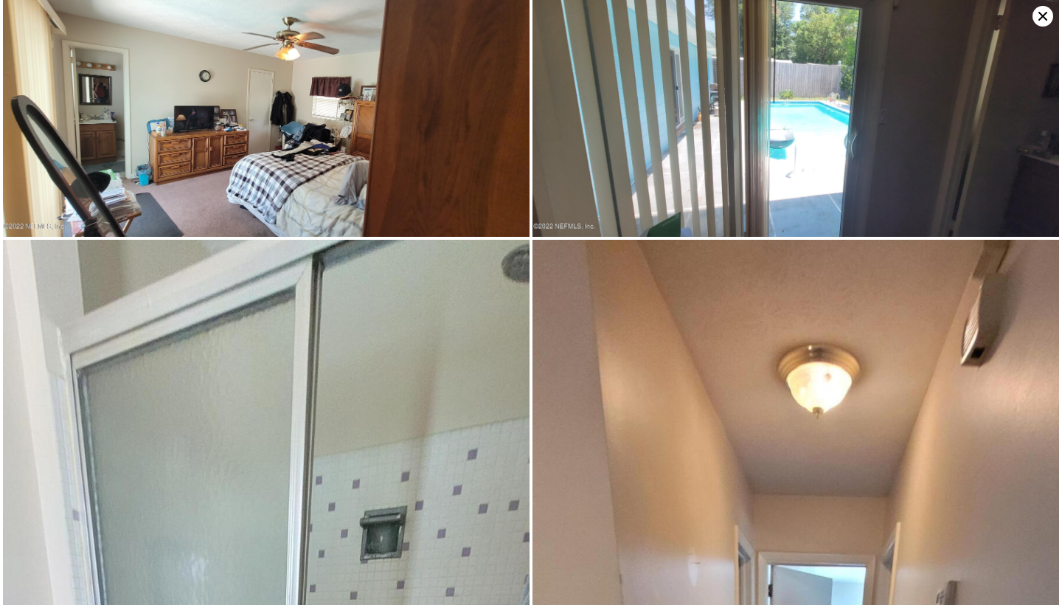
click at [1041, 16] on icon at bounding box center [1043, 16] width 21 height 21
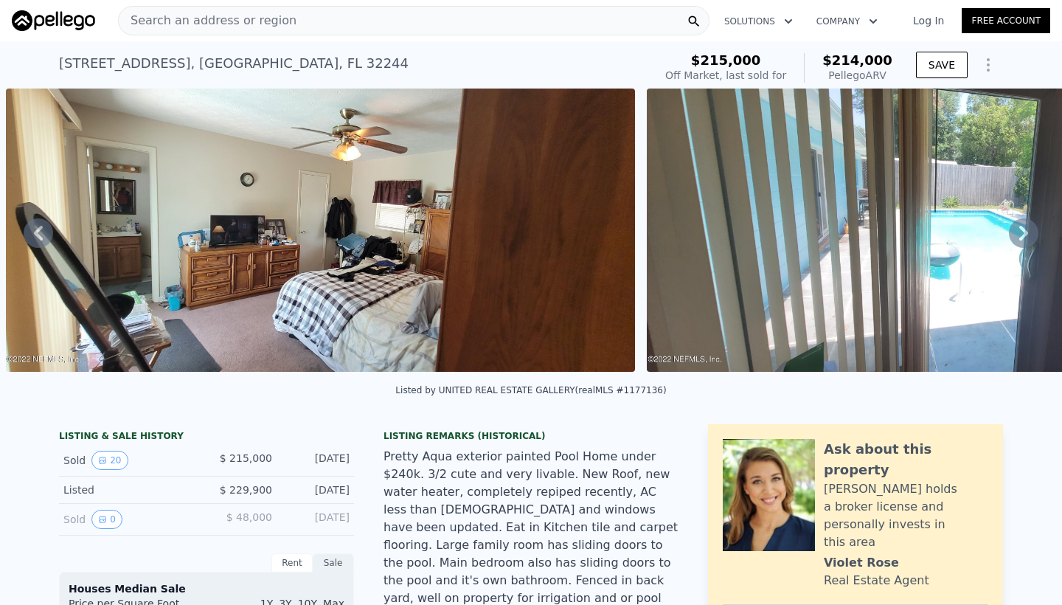
click at [310, 246] on img at bounding box center [320, 230] width 629 height 283
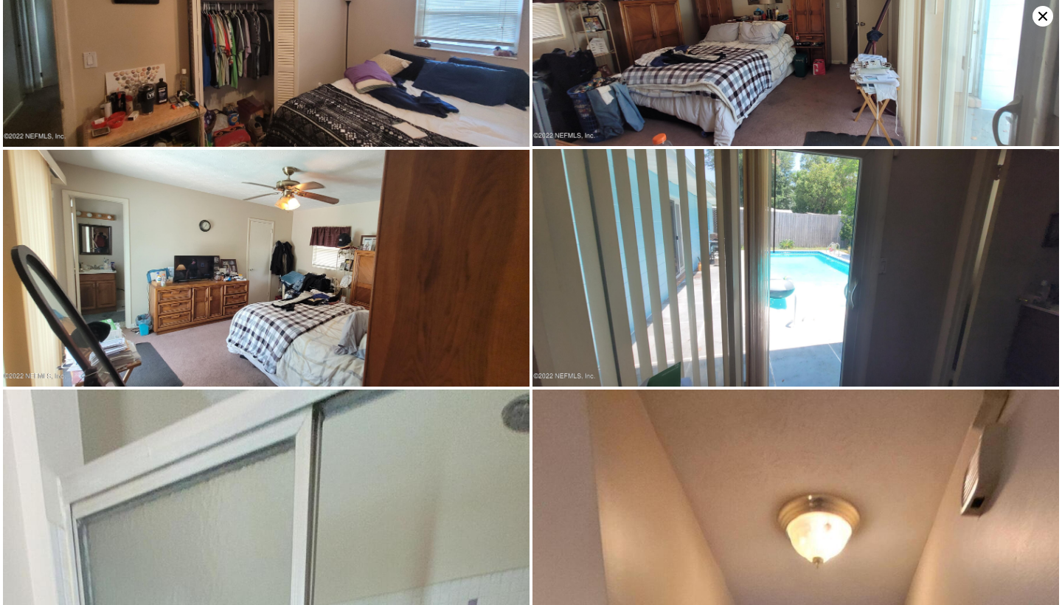
scroll to position [1200, 0]
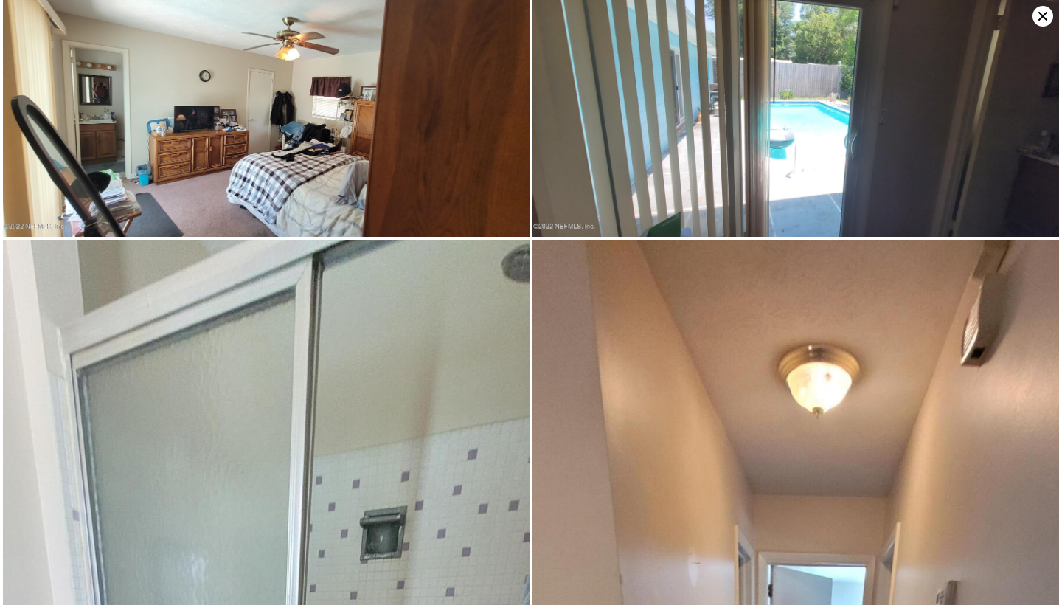
click at [303, 150] on img at bounding box center [266, 118] width 527 height 237
click at [404, 144] on img at bounding box center [266, 118] width 527 height 237
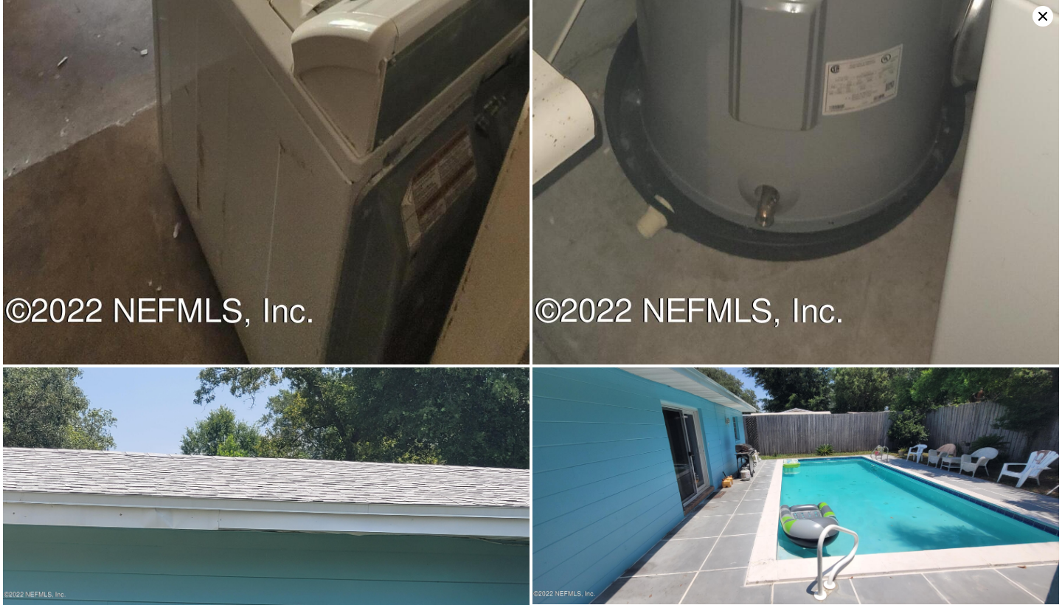
scroll to position [4593, 0]
click at [1042, 12] on icon at bounding box center [1043, 16] width 21 height 21
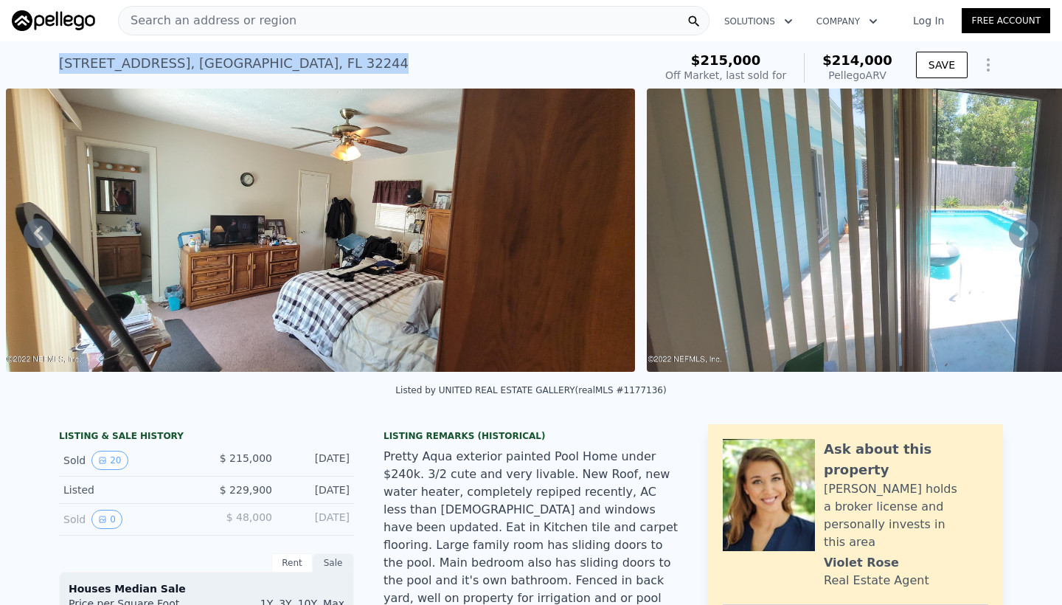
drag, startPoint x: 58, startPoint y: 68, endPoint x: 356, endPoint y: 69, distance: 298.7
click at [356, 69] on div "[STREET_ADDRESS] Sold [DATE] for $215k (~ARV $214k ) $215,000 Off Market, last …" at bounding box center [531, 64] width 1062 height 47
copy div "[STREET_ADDRESS] Sold [DATE] for $215k (~ARV $214k )"
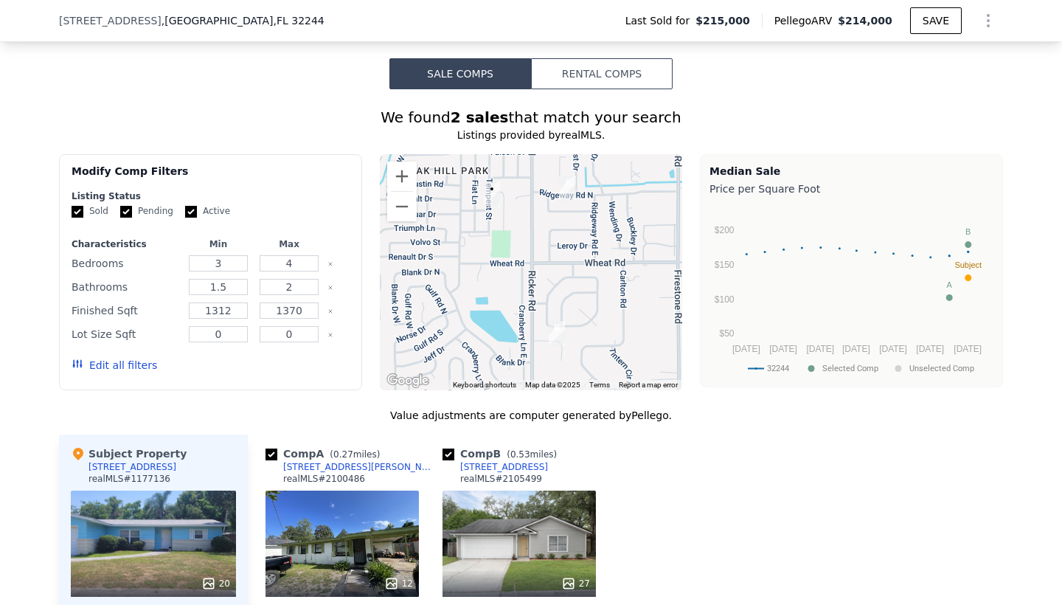
scroll to position [1659, 0]
click at [554, 321] on img "6226 Countryman Ln E" at bounding box center [557, 333] width 16 height 25
click at [557, 321] on img "6226 Countryman Ln E" at bounding box center [557, 333] width 16 height 25
click at [407, 192] on button "Zoom out" at bounding box center [402, 207] width 30 height 30
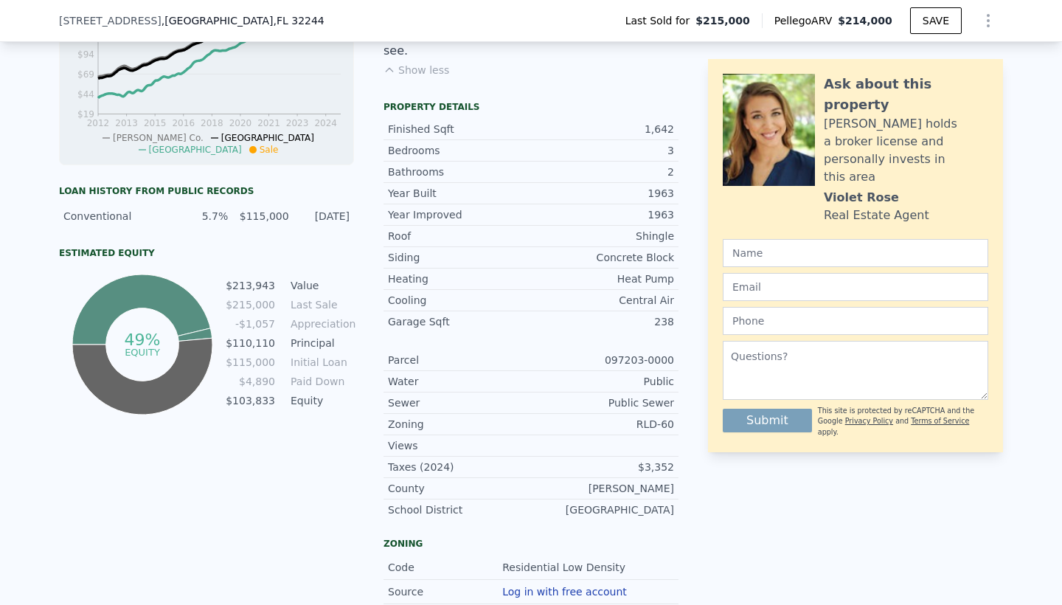
scroll to position [665, 0]
